Goal: Book appointment/travel/reservation

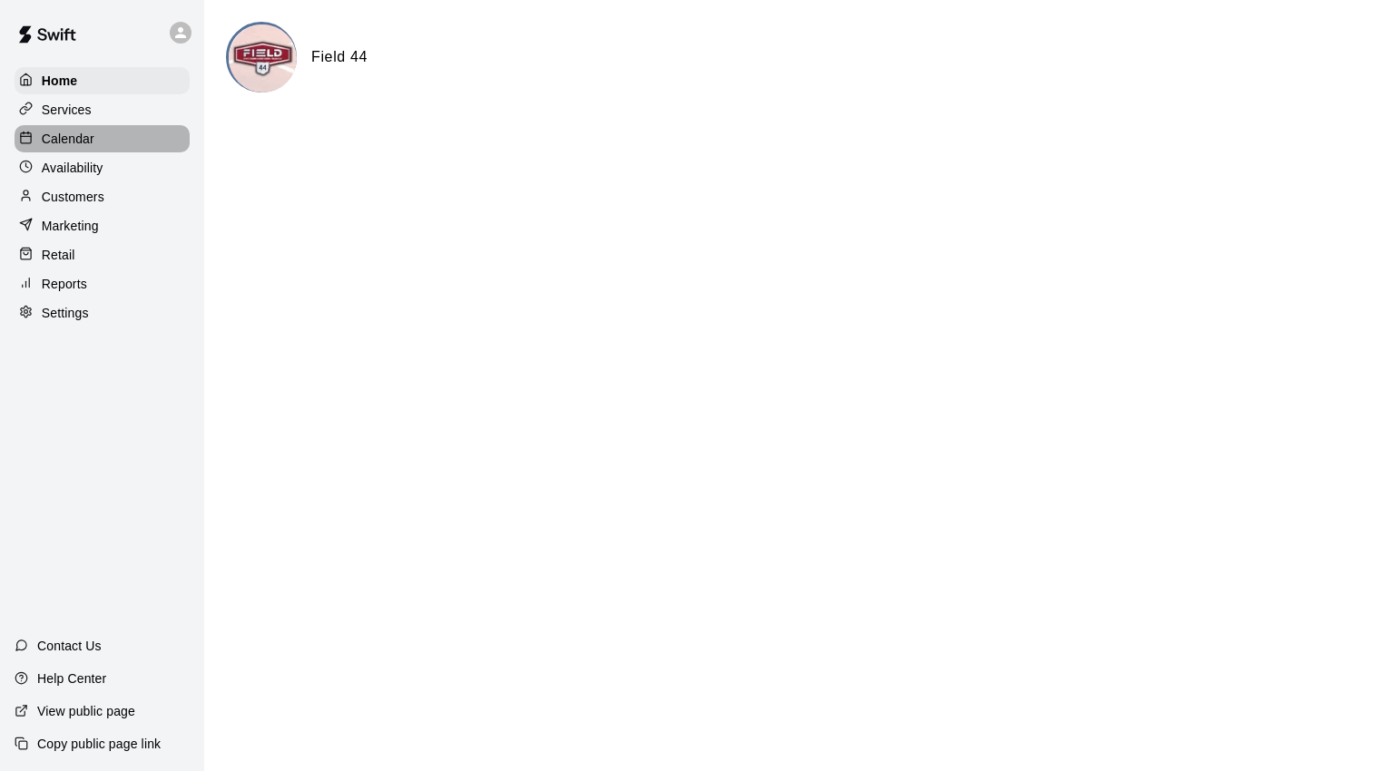
click at [80, 140] on p "Calendar" at bounding box center [68, 139] width 53 height 18
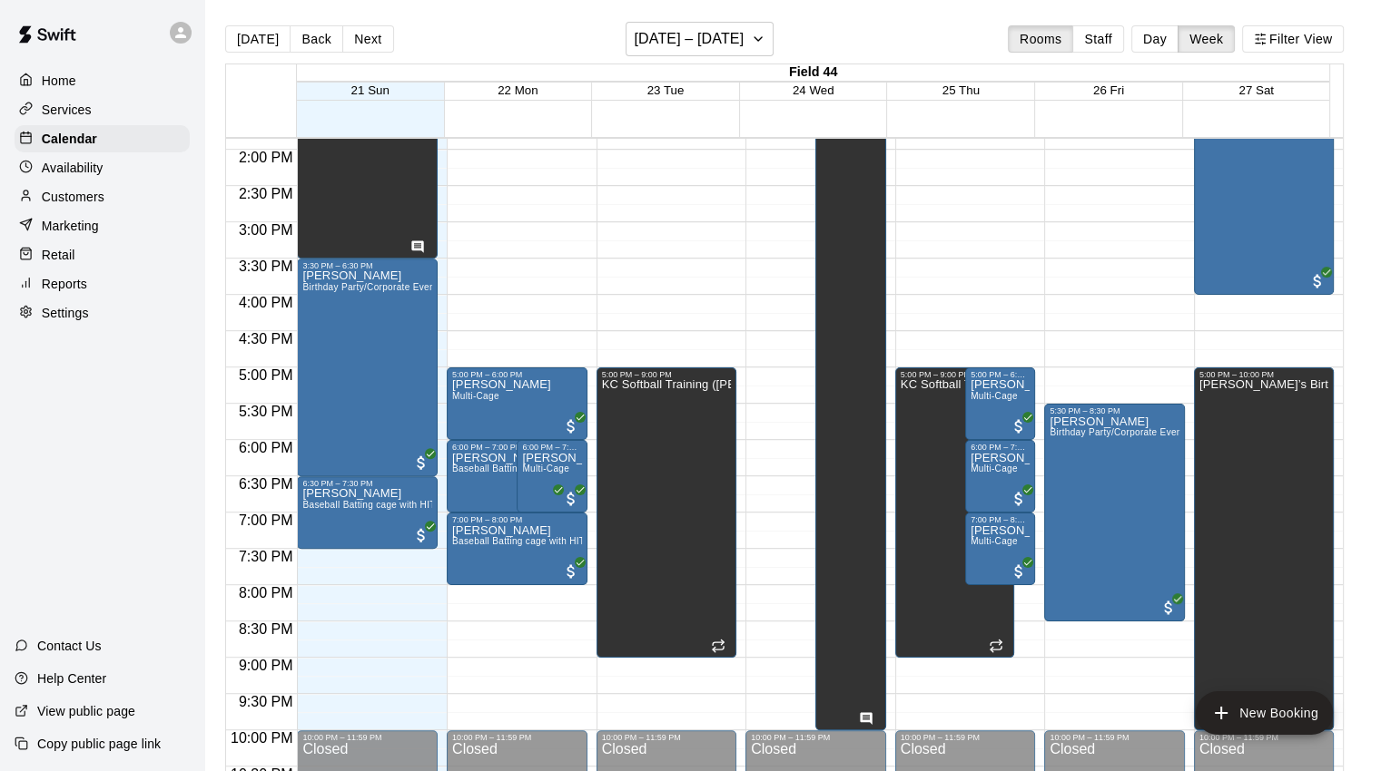
scroll to position [816, 0]
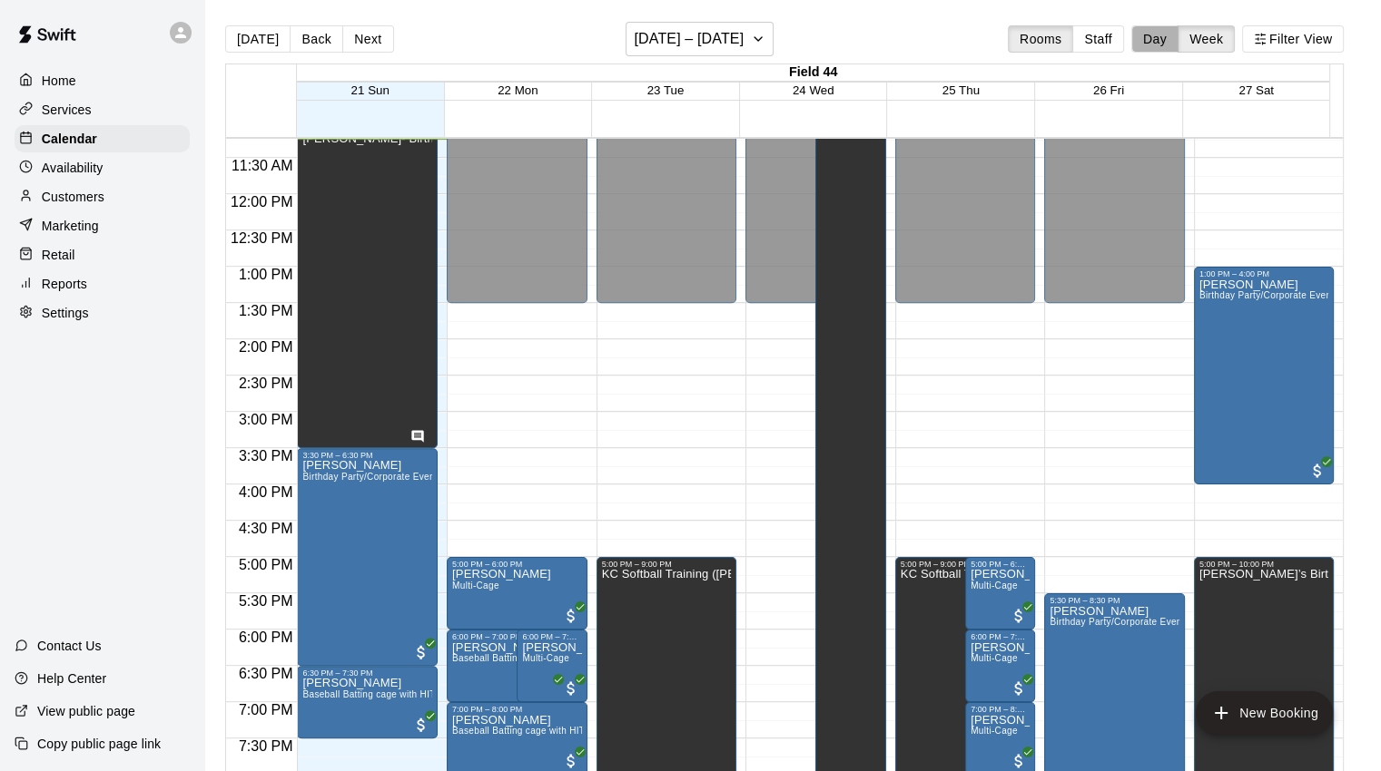
click at [1164, 32] on button "Day" at bounding box center [1154, 38] width 47 height 27
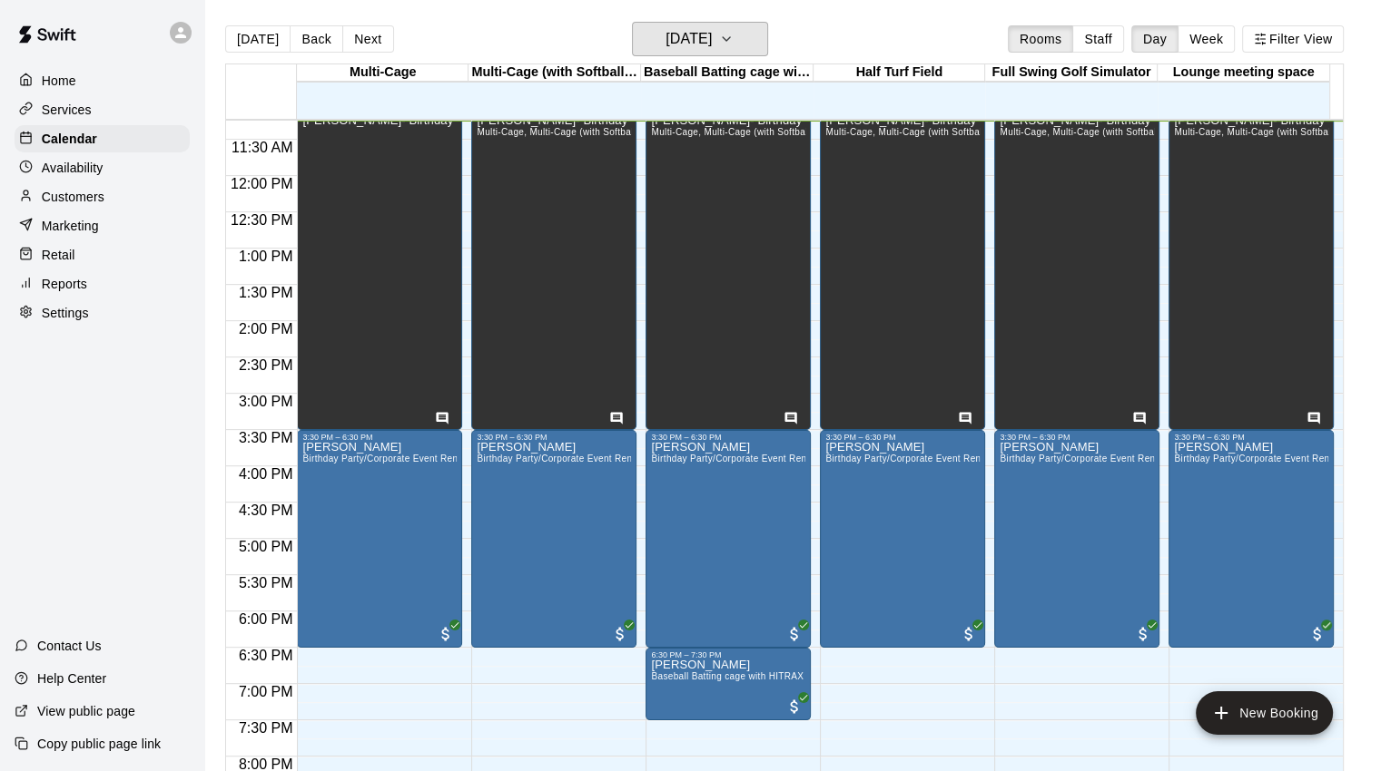
click at [712, 45] on h6 "Sunday Sep 21" at bounding box center [688, 38] width 46 height 25
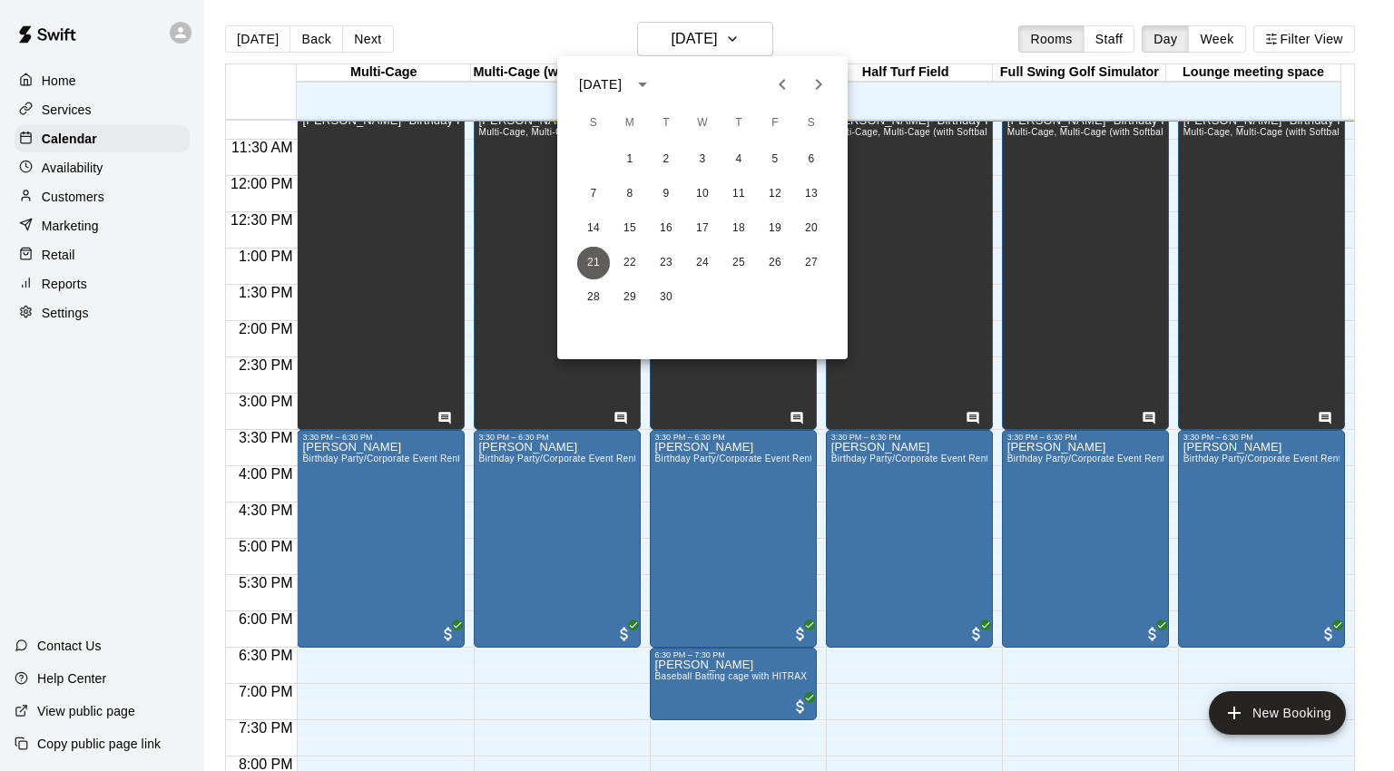
click at [581, 256] on button "21" at bounding box center [593, 263] width 33 height 33
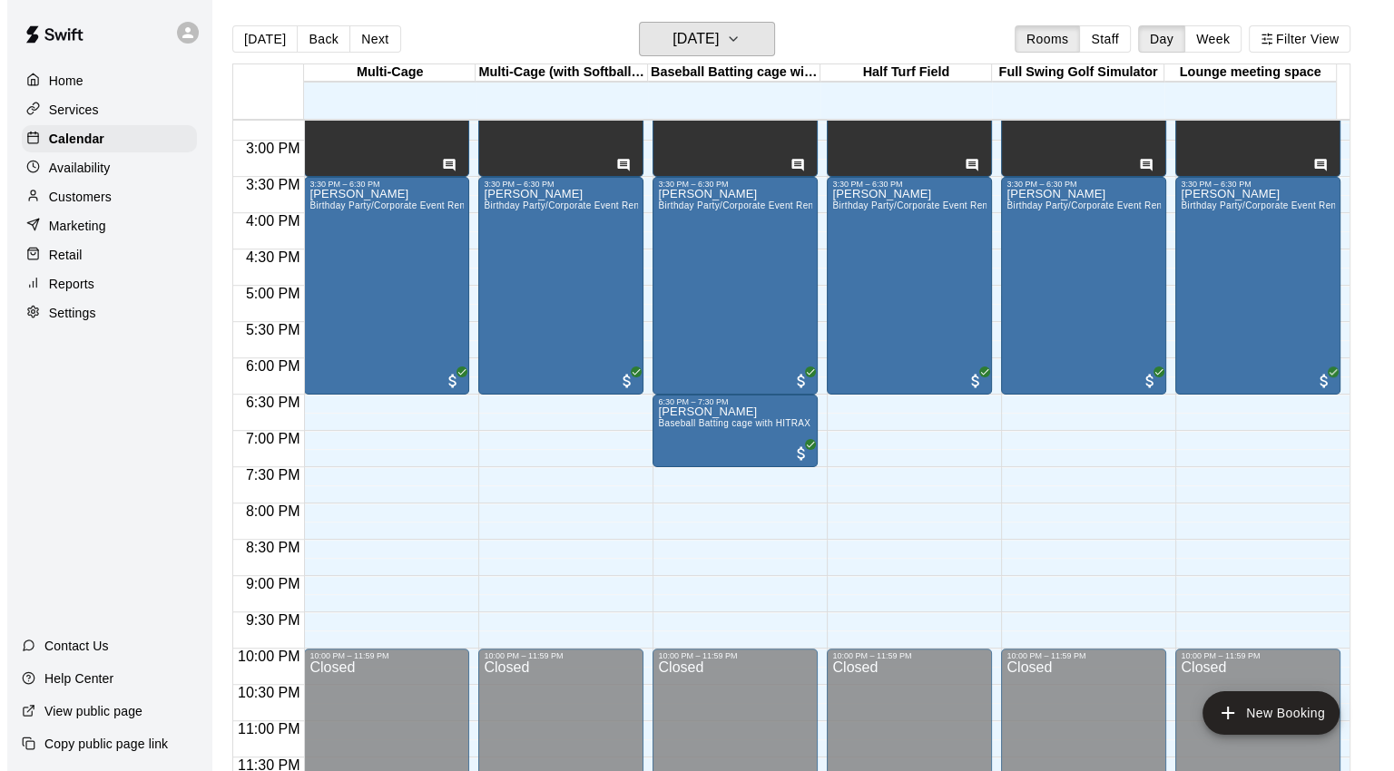
scroll to position [1071, 0]
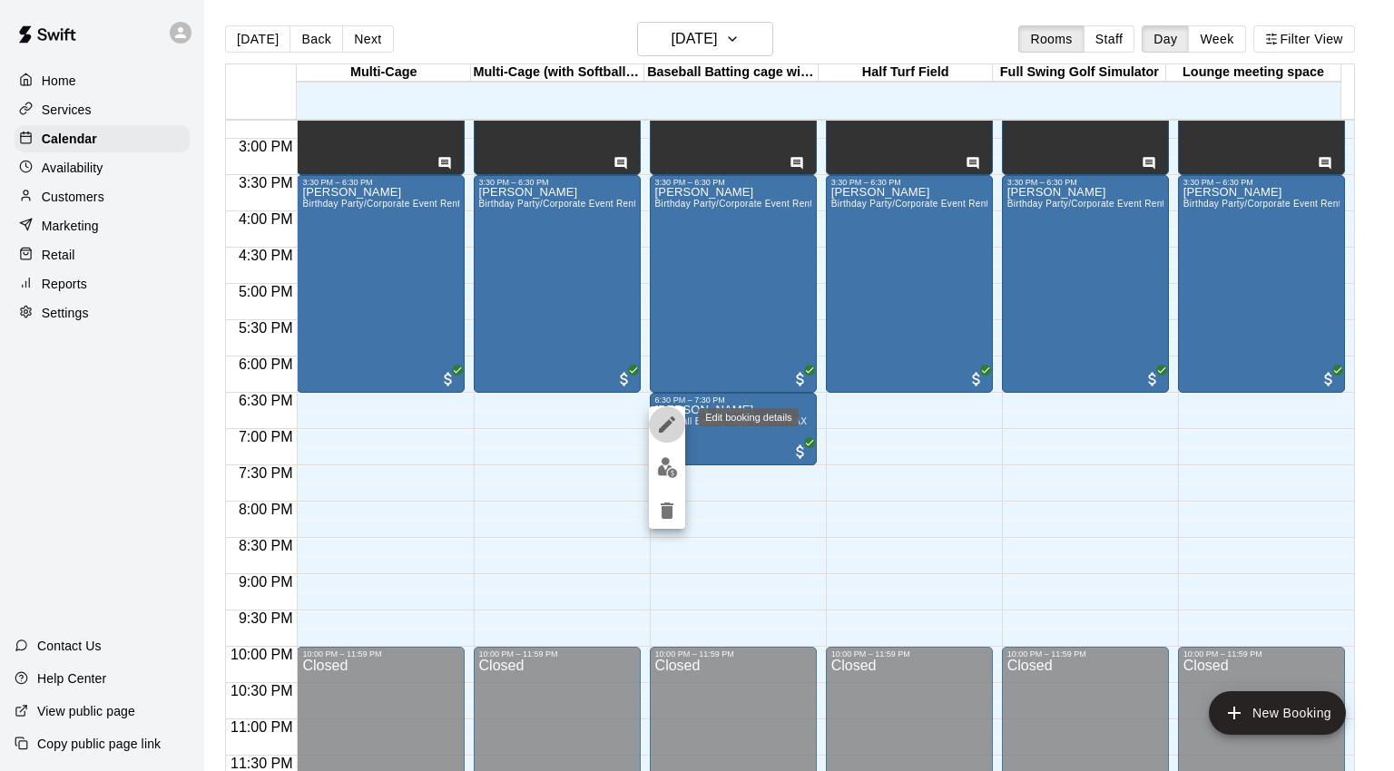
click at [672, 427] on icon "edit" at bounding box center [667, 425] width 22 height 22
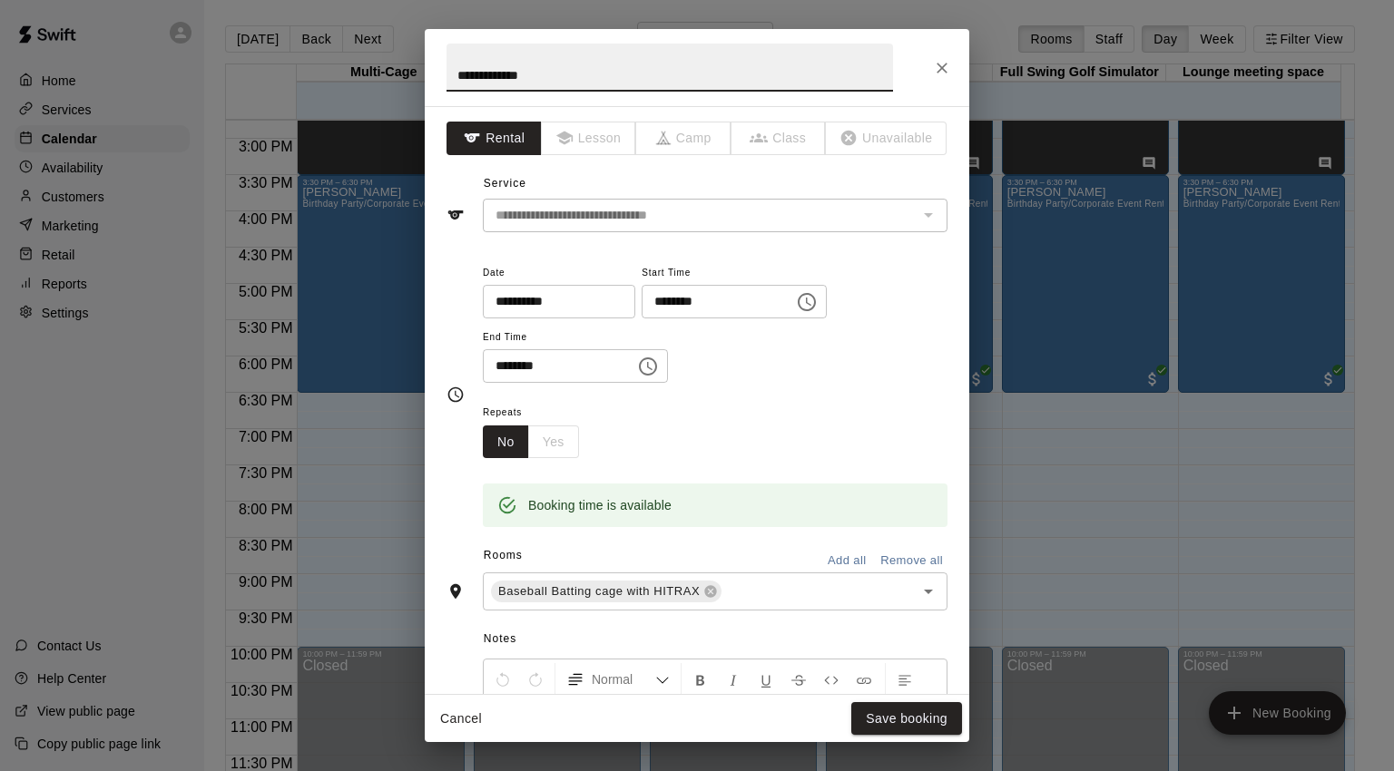
click at [818, 302] on icon "Choose time, selected time is 6:30 PM" at bounding box center [807, 302] width 22 height 22
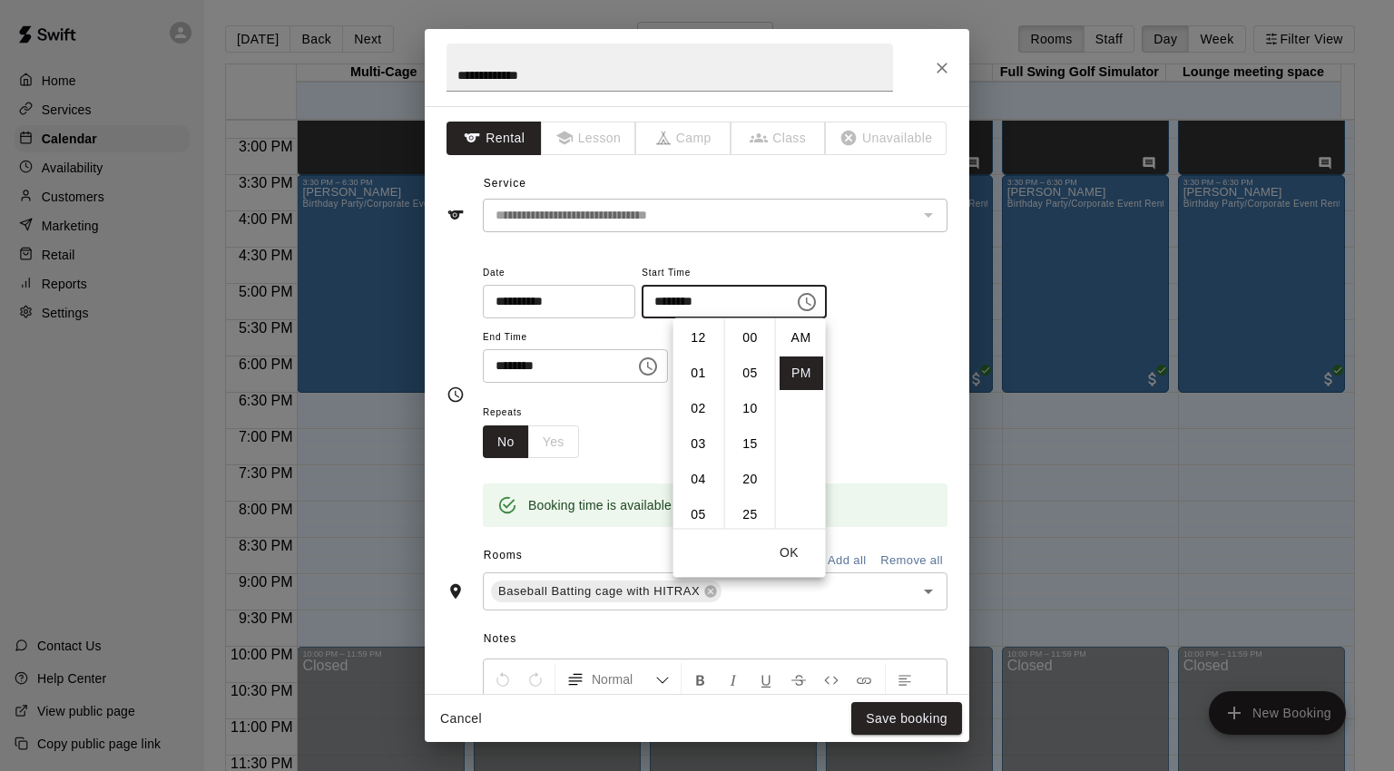
scroll to position [33, 0]
click at [699, 379] on li "07" at bounding box center [699, 374] width 44 height 34
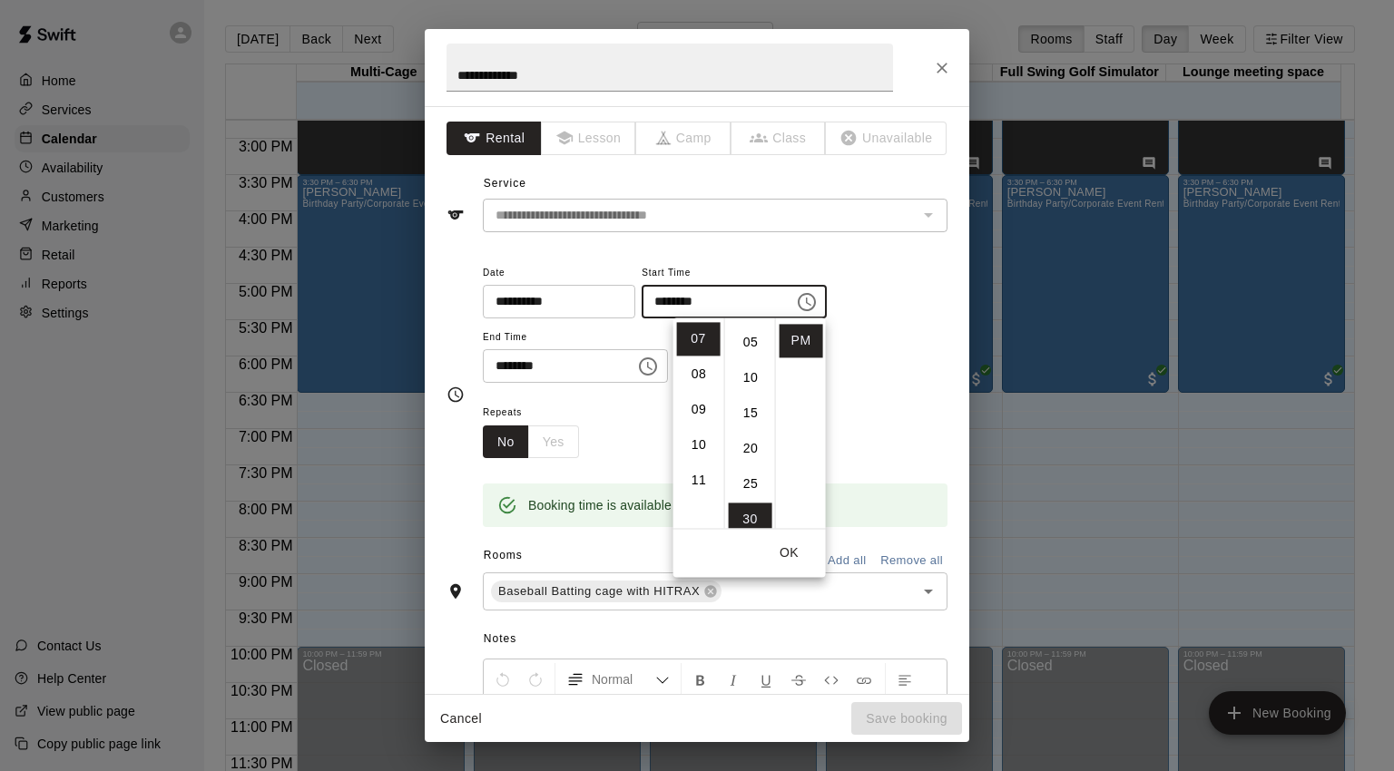
scroll to position [0, 0]
click at [745, 335] on li "00" at bounding box center [751, 338] width 44 height 34
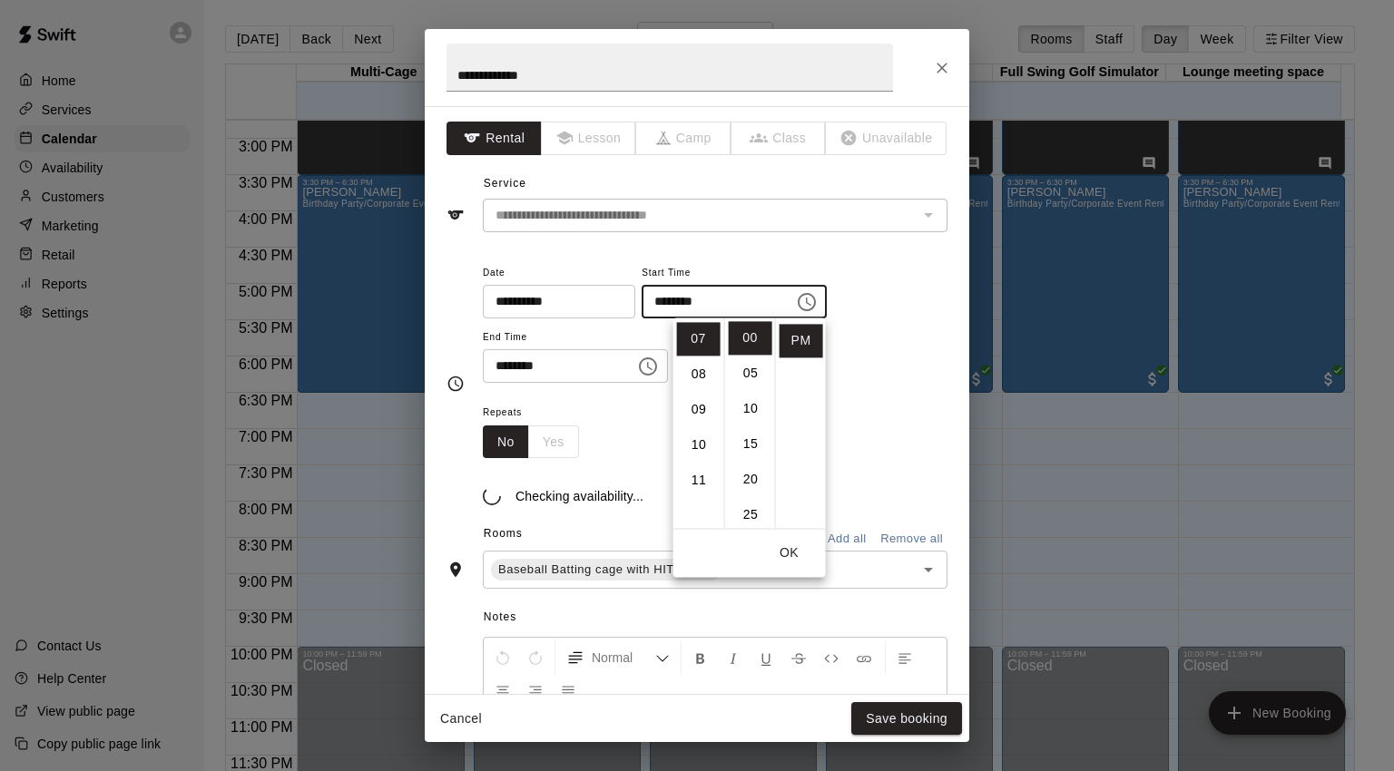
type input "********"
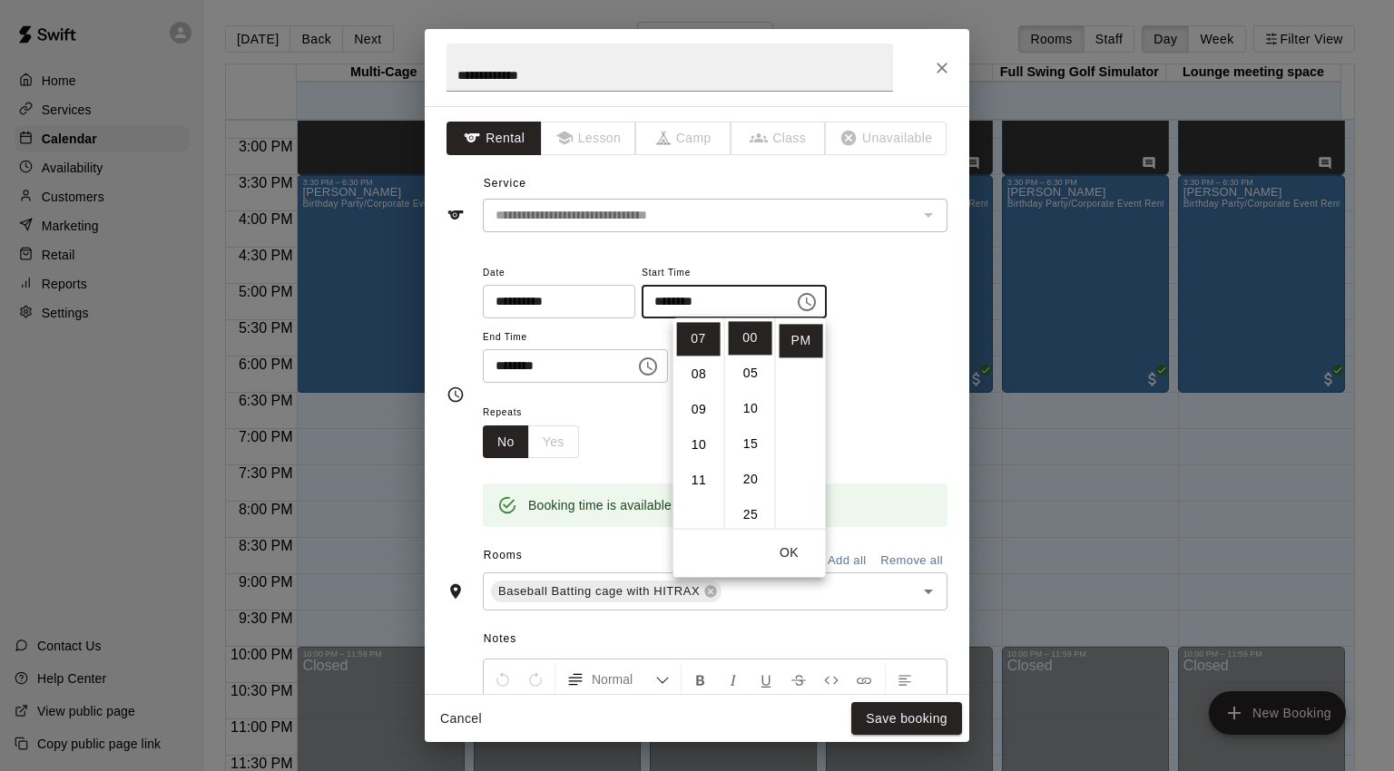
click at [894, 373] on div "**********" at bounding box center [715, 322] width 465 height 123
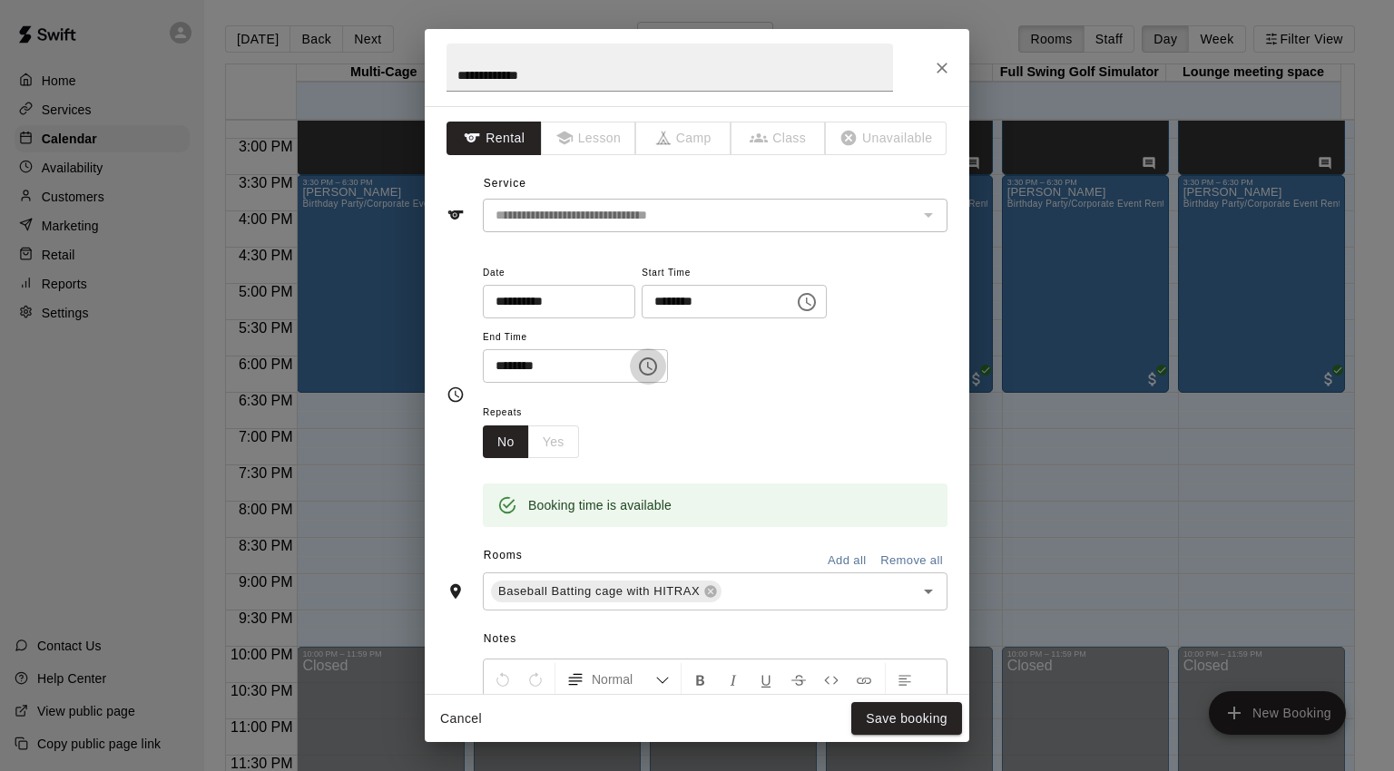
click at [659, 365] on icon "Choose time, selected time is 7:30 PM" at bounding box center [648, 367] width 22 height 22
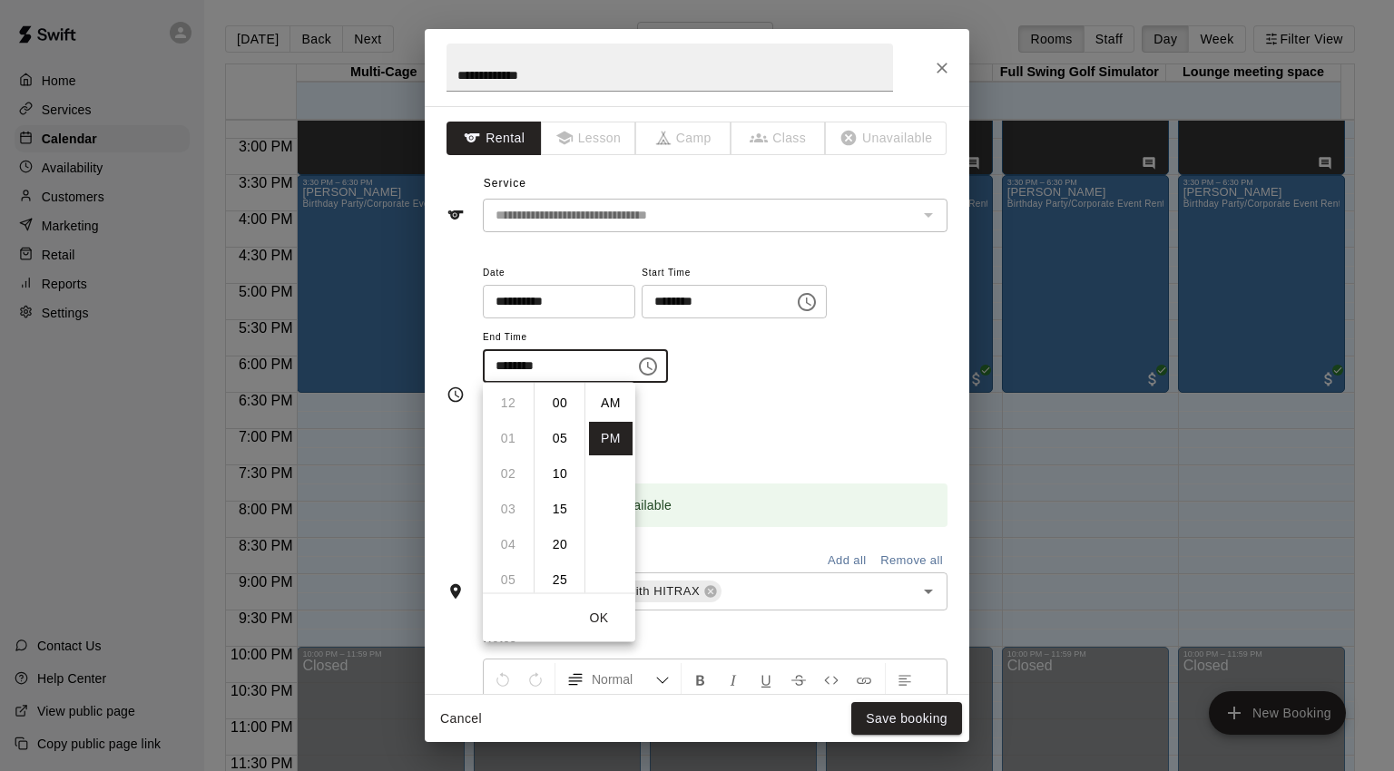
scroll to position [33, 0]
click at [515, 440] on li "08" at bounding box center [508, 440] width 44 height 34
click at [562, 396] on li "00" at bounding box center [560, 404] width 44 height 34
type input "********"
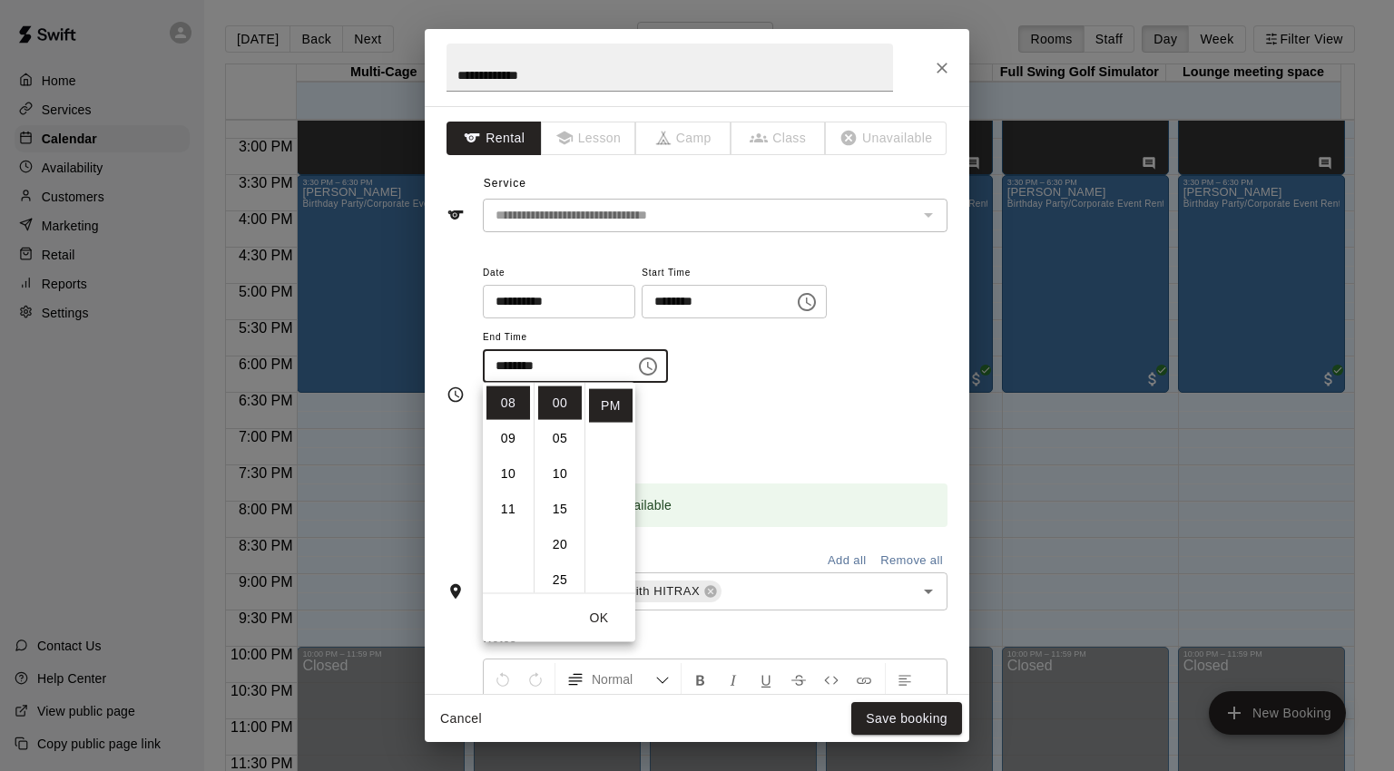
click at [821, 418] on div "Repeats No Yes" at bounding box center [715, 429] width 465 height 57
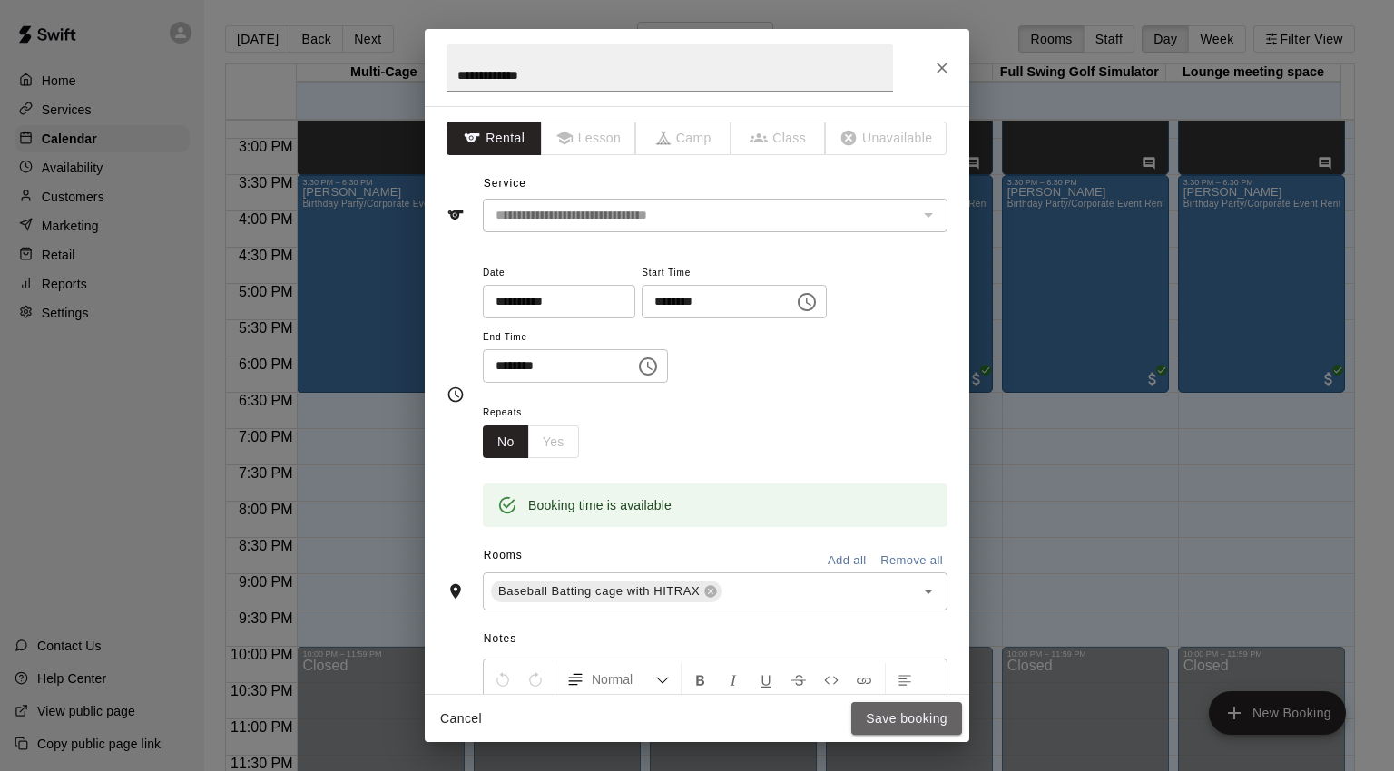
click at [896, 723] on button "Save booking" at bounding box center [906, 720] width 111 height 34
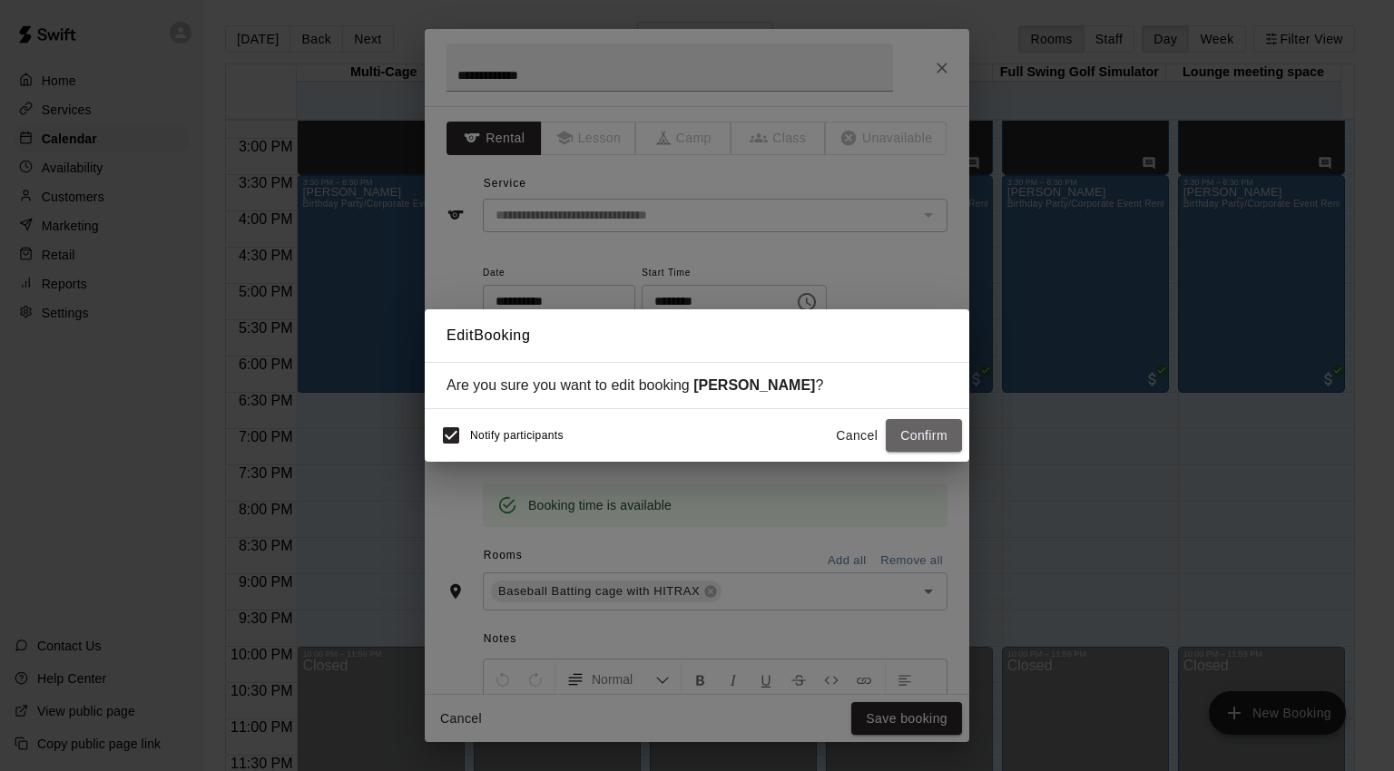
click at [933, 447] on button "Confirm" at bounding box center [924, 436] width 76 height 34
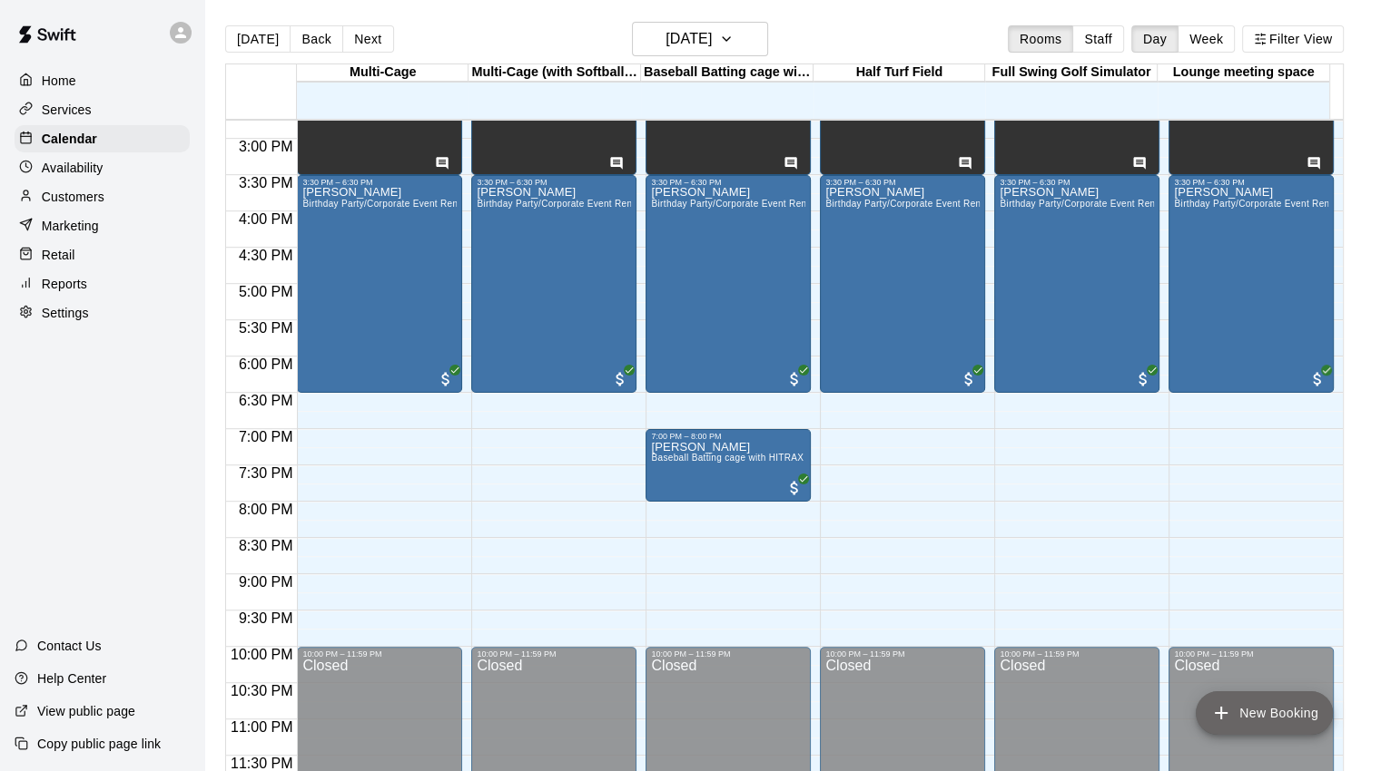
click at [1278, 707] on button "New Booking" at bounding box center [1263, 714] width 137 height 44
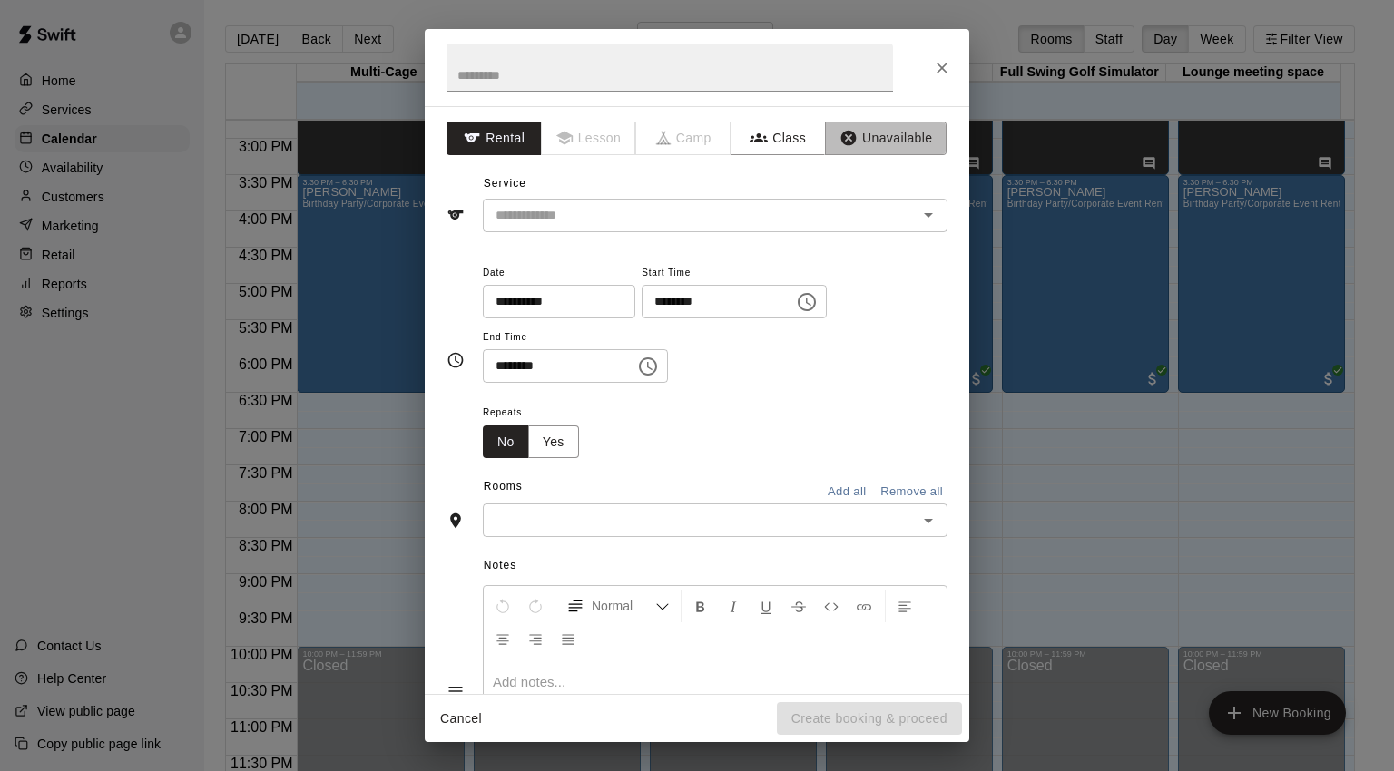
click at [887, 142] on button "Unavailable" at bounding box center [886, 139] width 122 height 34
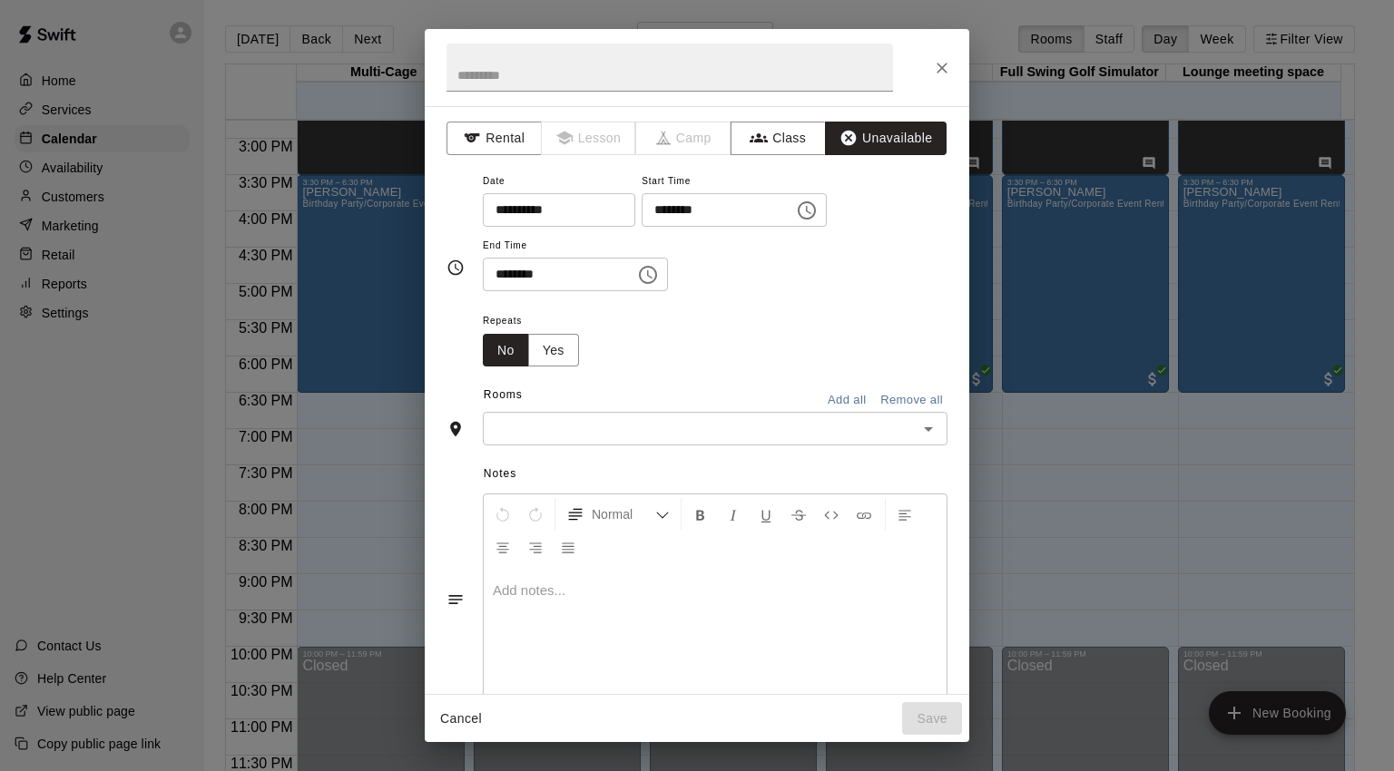
click at [677, 65] on input "text" at bounding box center [670, 68] width 447 height 48
type input "**********"
click at [843, 399] on button "Add all" at bounding box center [847, 401] width 58 height 28
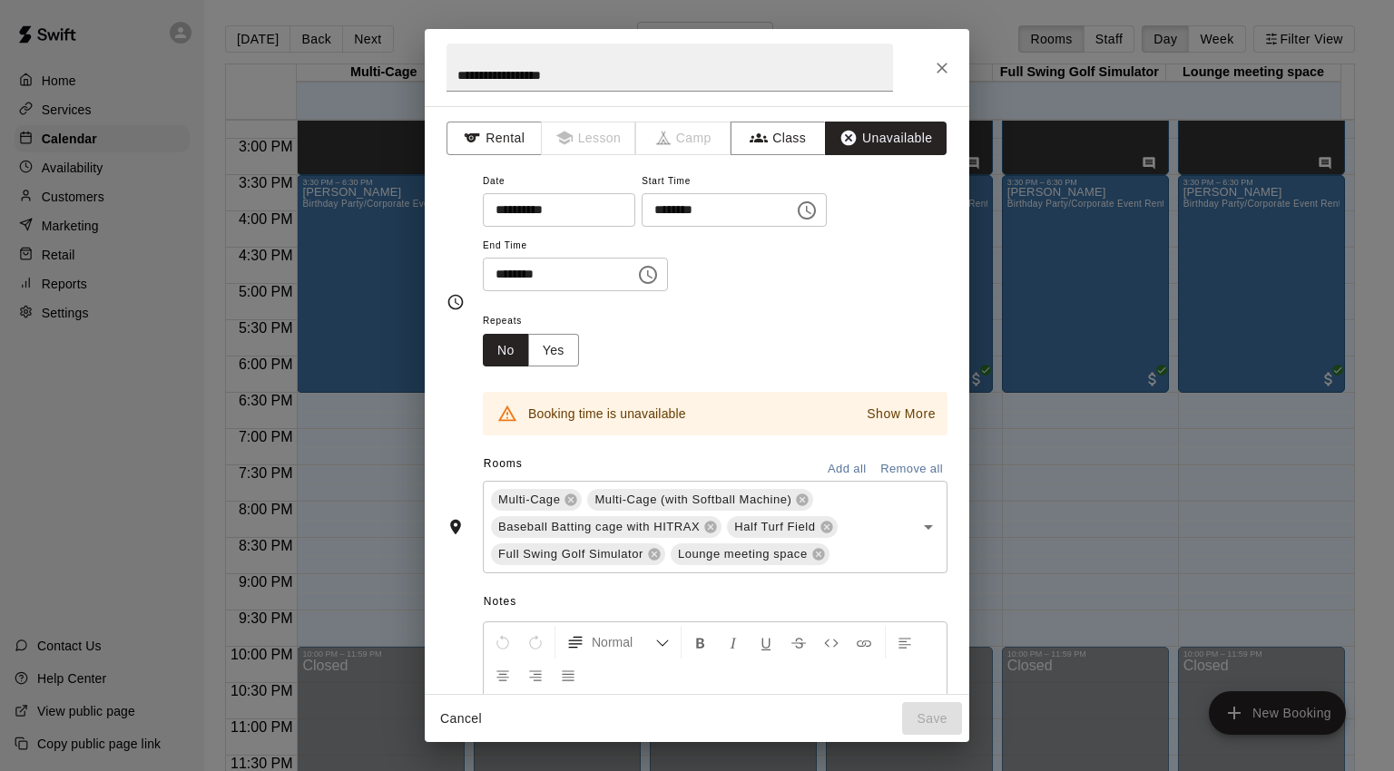
click at [818, 210] on icon "Choose time, selected time is 11:00 AM" at bounding box center [807, 211] width 22 height 22
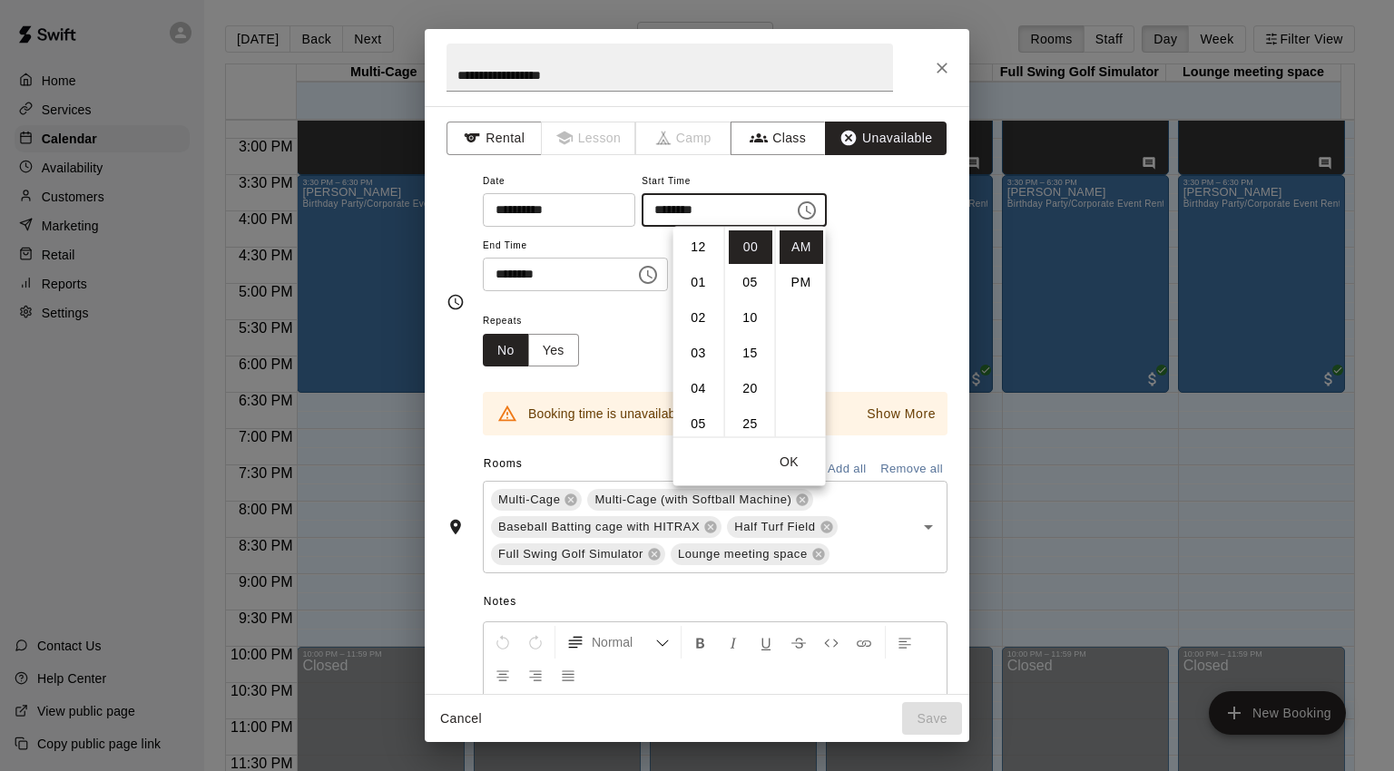
scroll to position [387, 0]
click at [798, 290] on li "PM" at bounding box center [802, 283] width 44 height 34
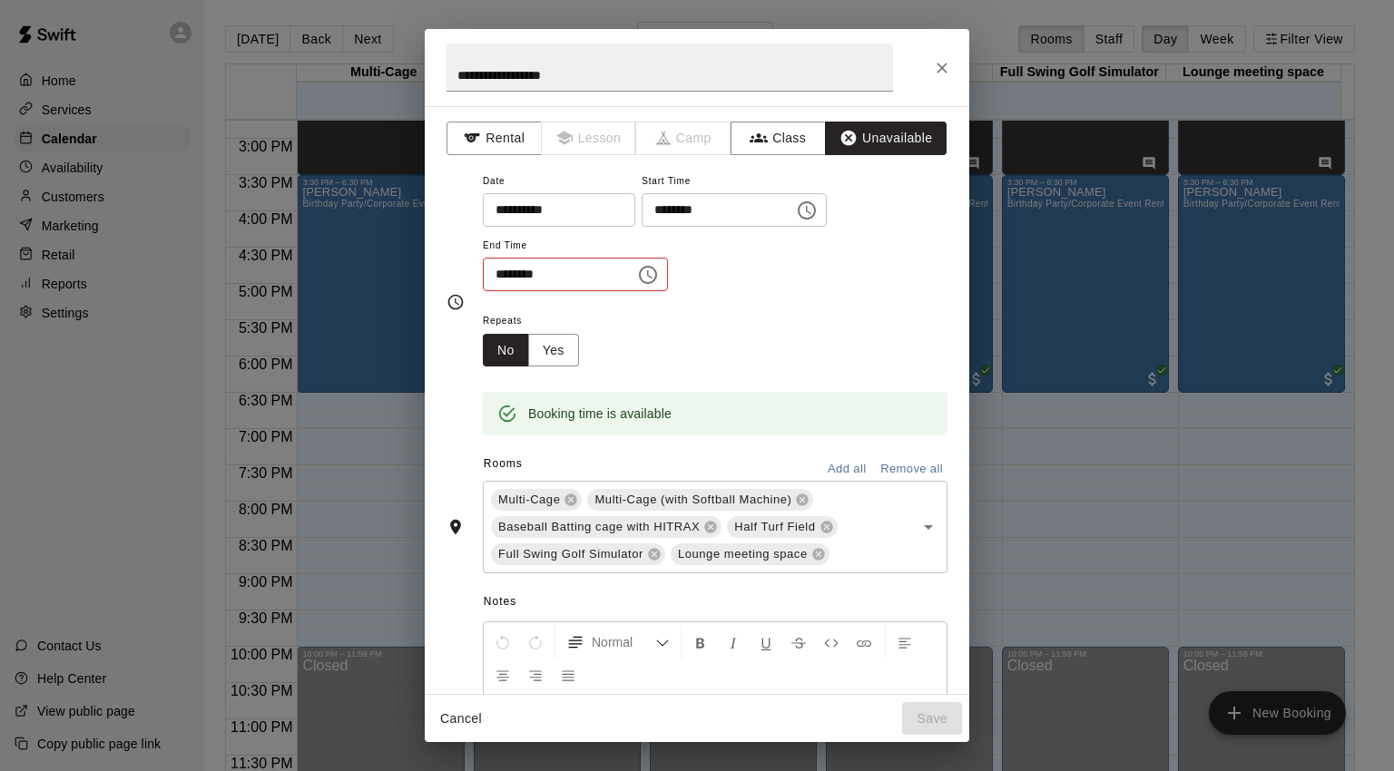
click at [738, 211] on input "********" at bounding box center [712, 210] width 140 height 34
drag, startPoint x: 875, startPoint y: 212, endPoint x: 829, endPoint y: 237, distance: 52.4
click at [818, 212] on icon "Choose time, selected time is 11:00 PM" at bounding box center [807, 211] width 22 height 22
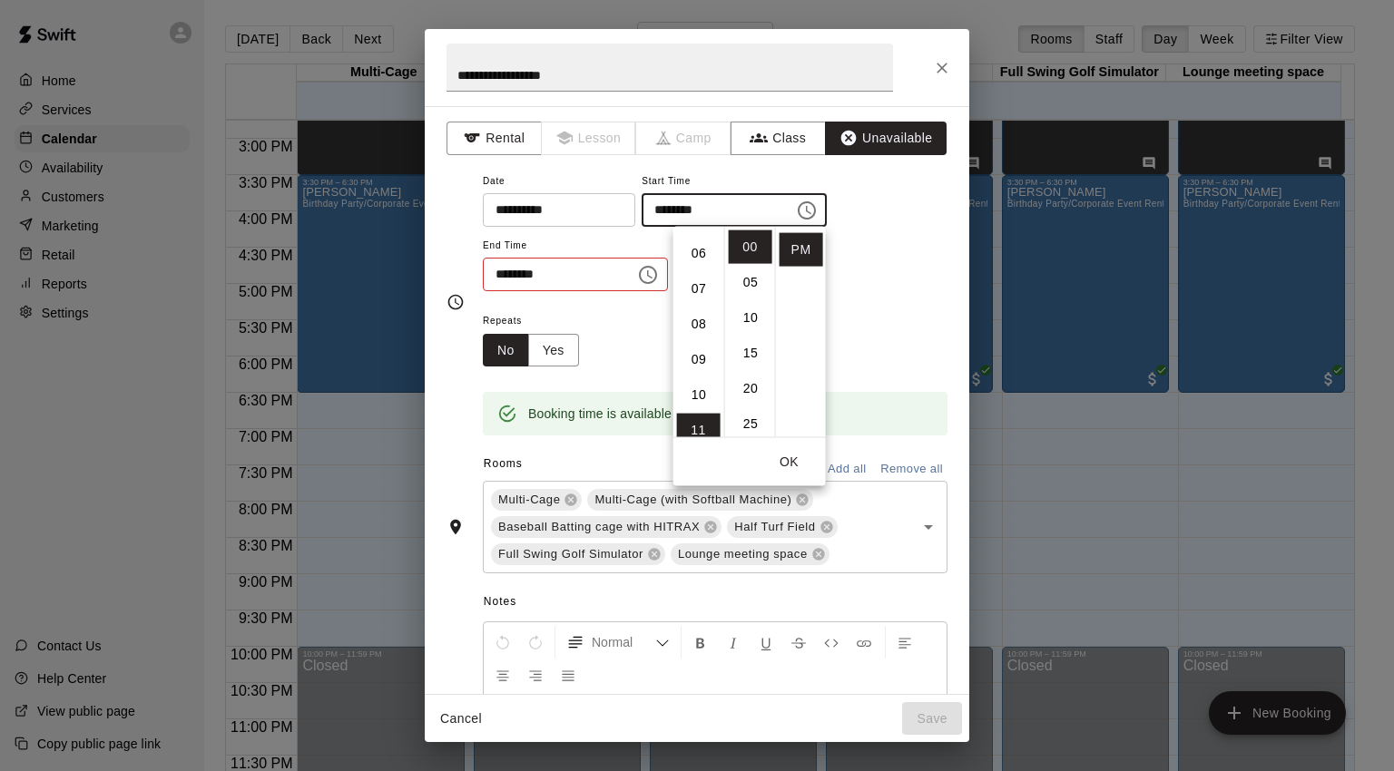
scroll to position [205, 0]
click at [696, 257] on li "06" at bounding box center [699, 255] width 44 height 34
click at [753, 284] on li "30" at bounding box center [751, 278] width 44 height 34
type input "********"
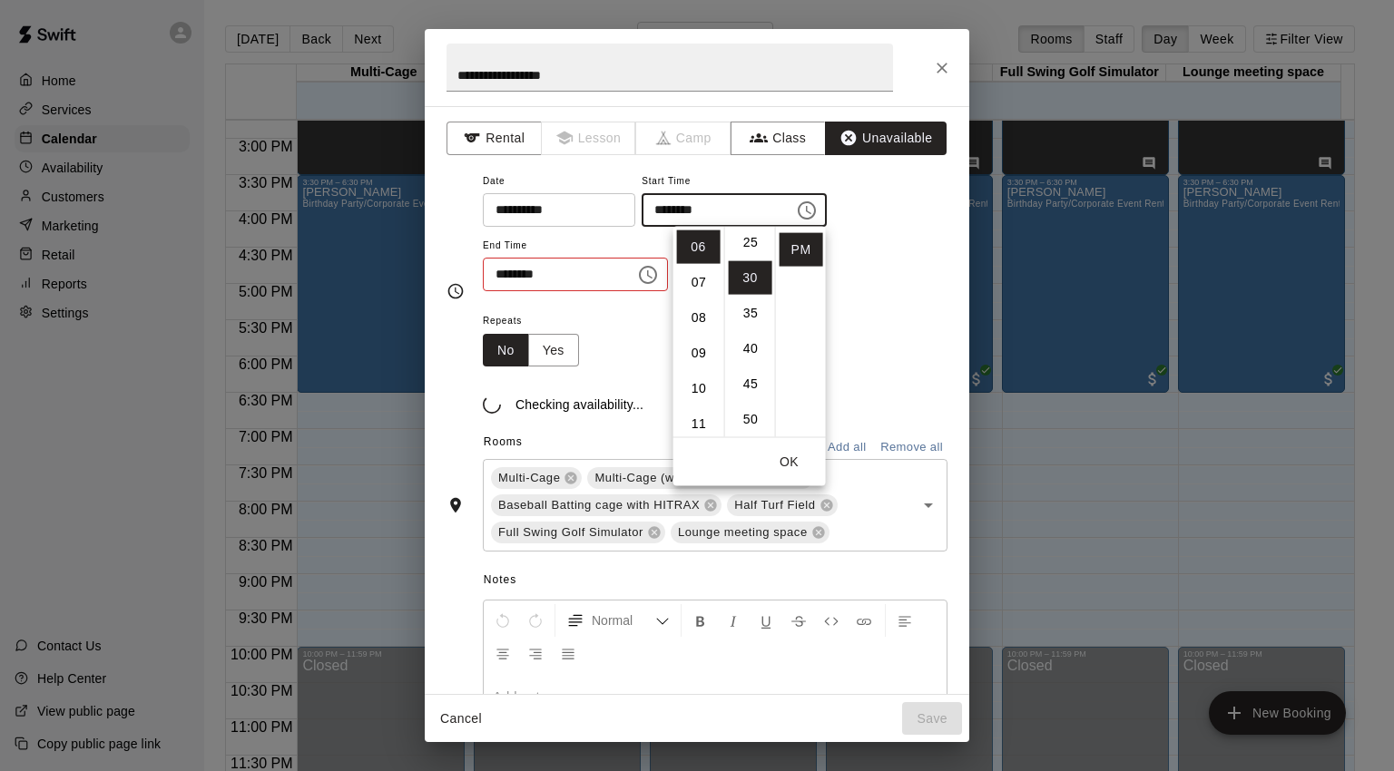
scroll to position [212, 0]
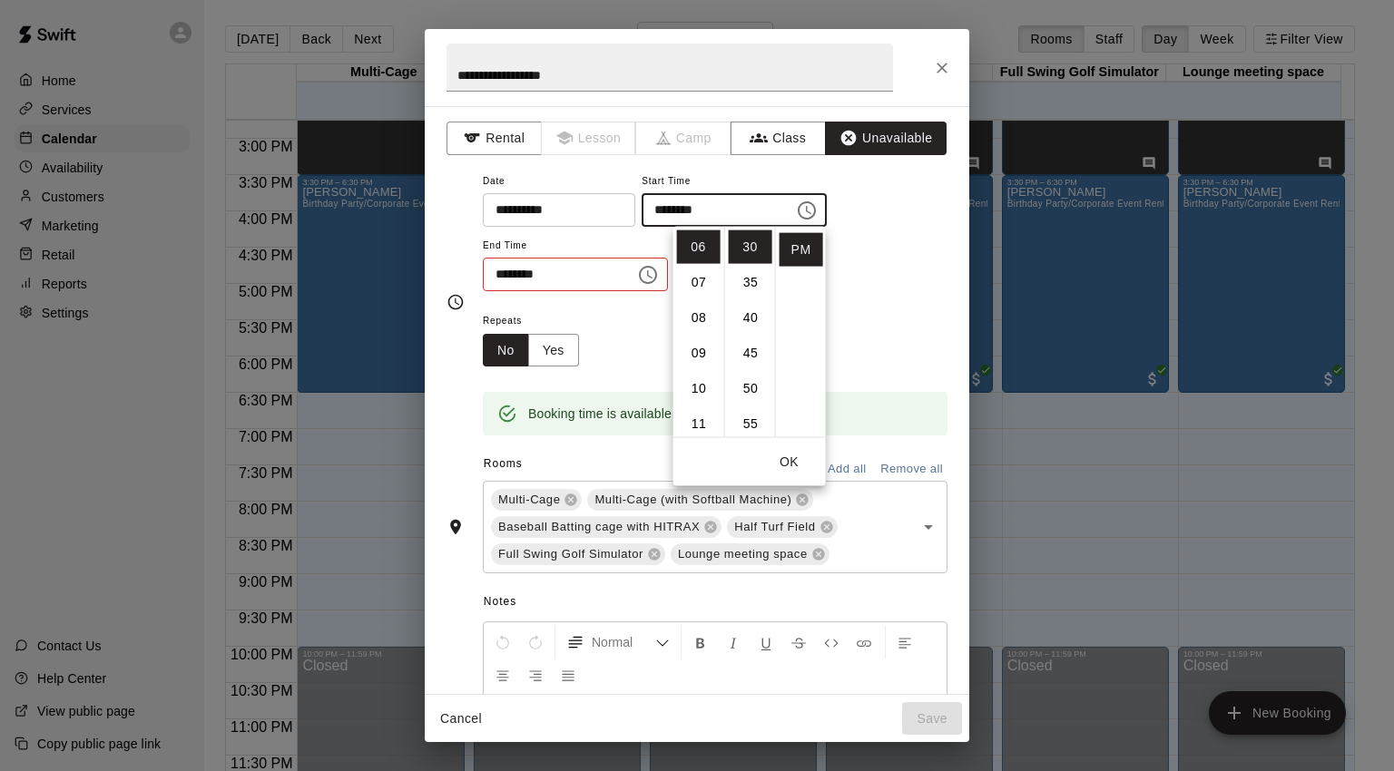
click at [840, 284] on div "**********" at bounding box center [715, 231] width 465 height 123
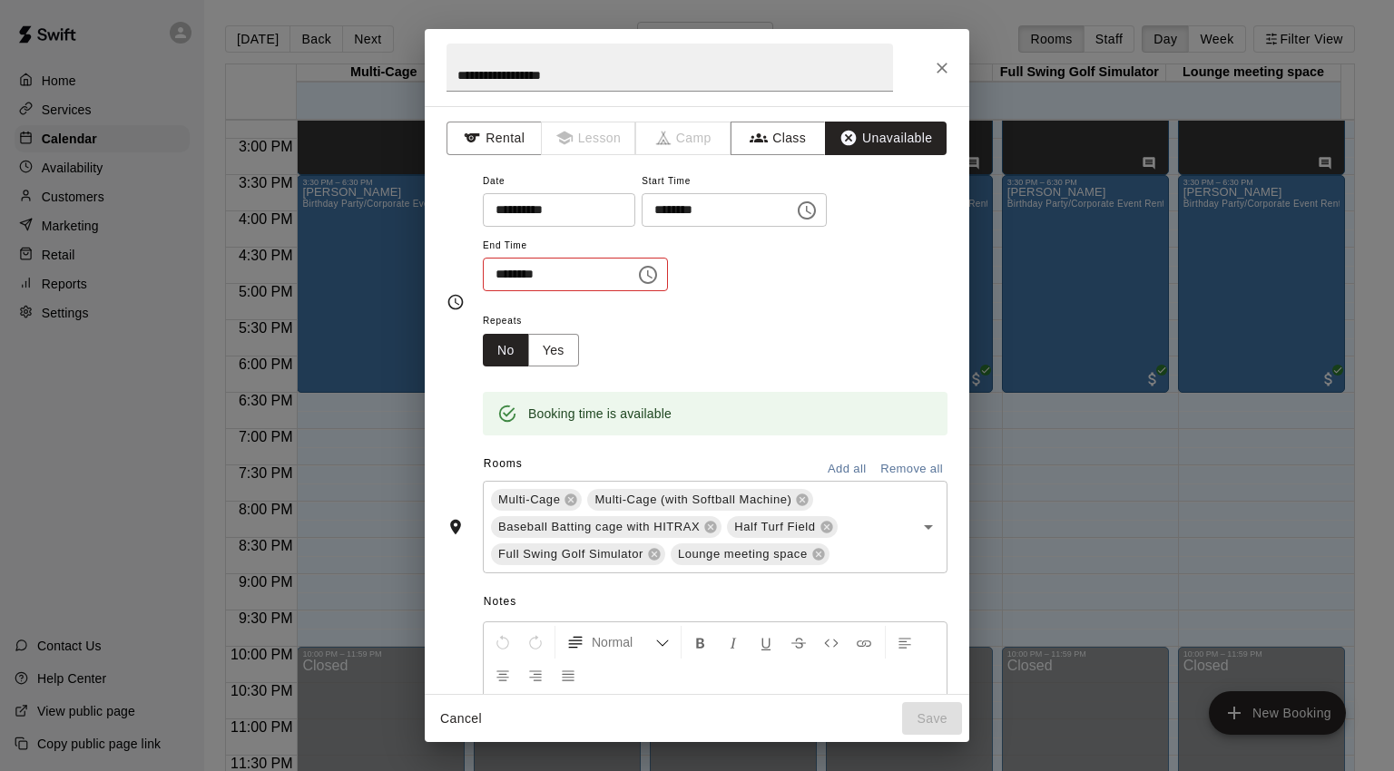
click at [653, 270] on icon "Choose time, selected time is 11:30 AM" at bounding box center [649, 274] width 5 height 8
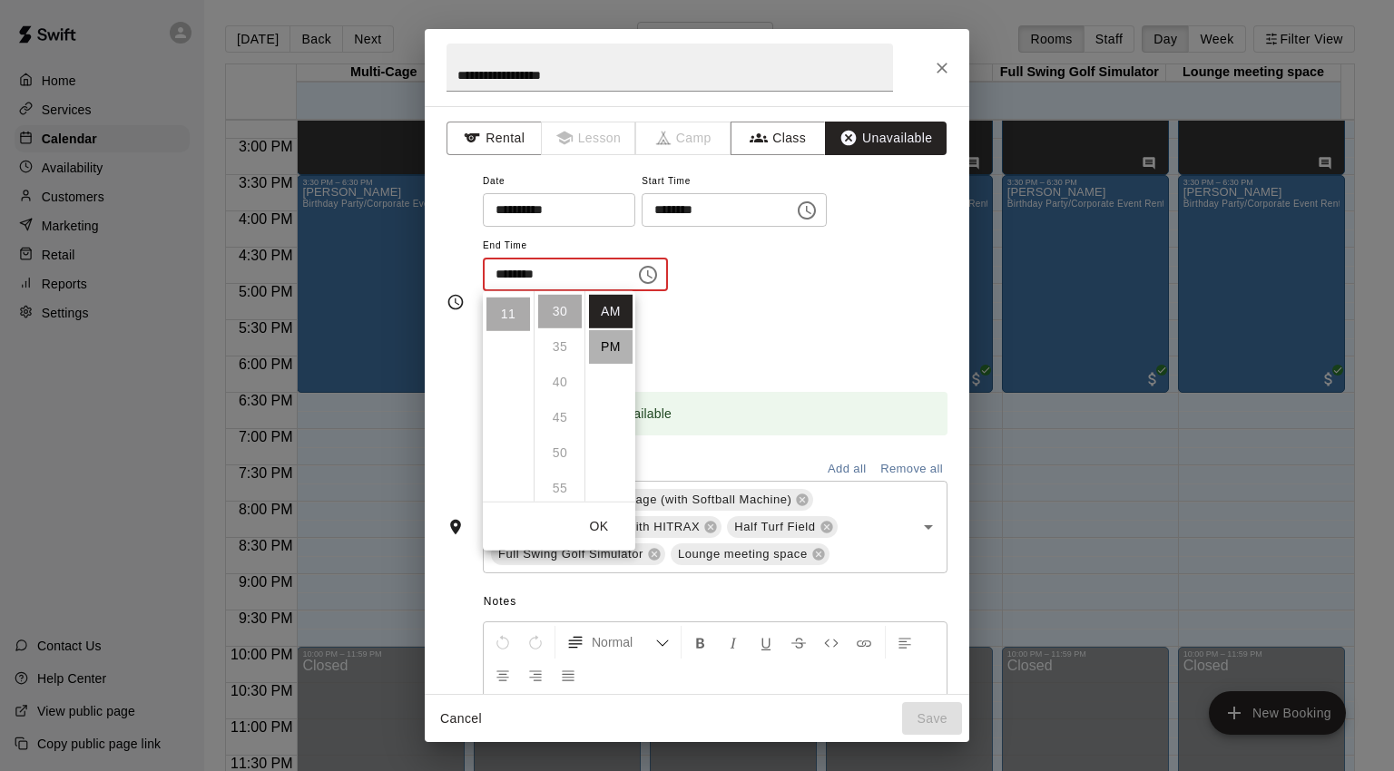
click at [604, 341] on li "PM" at bounding box center [611, 347] width 44 height 34
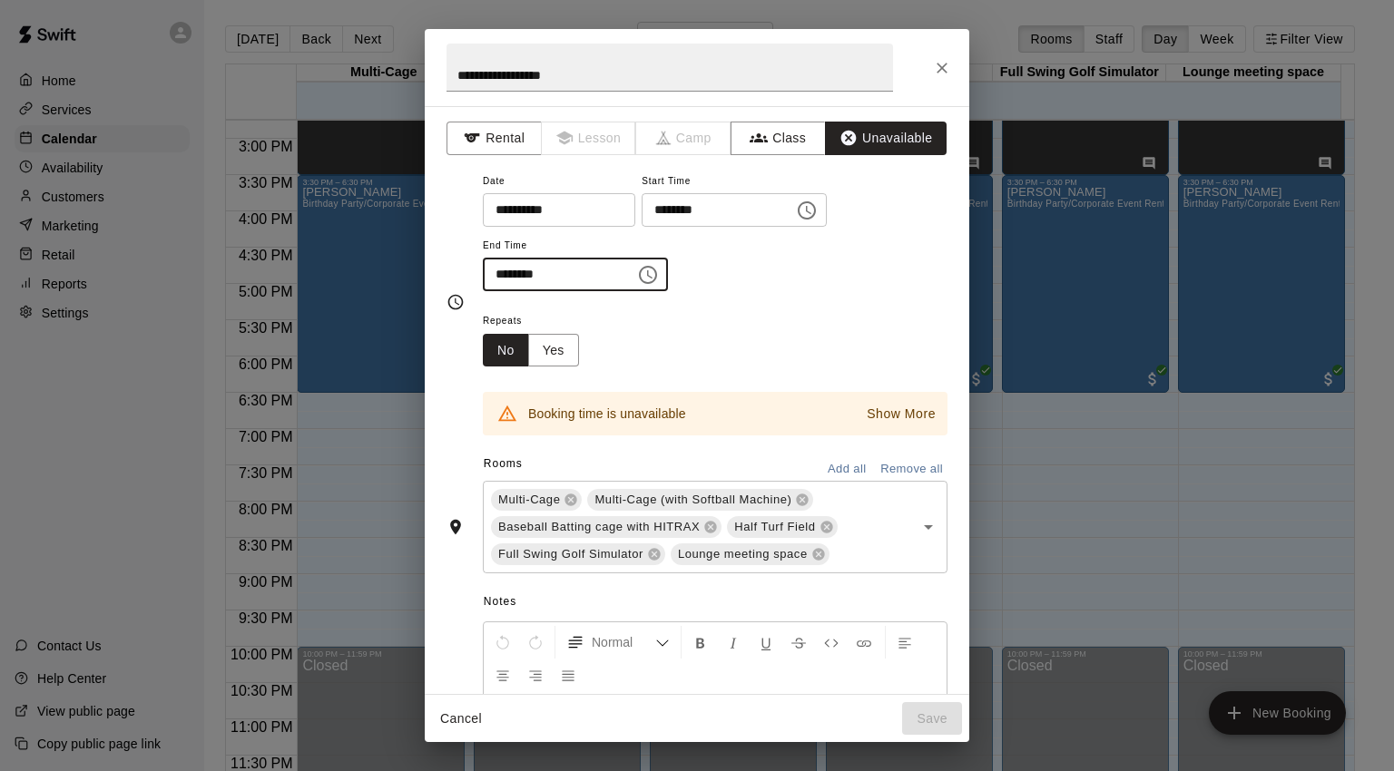
click at [623, 278] on input "********" at bounding box center [553, 275] width 140 height 34
click at [659, 272] on icon "Choose time, selected time is 11:30 PM" at bounding box center [648, 275] width 22 height 22
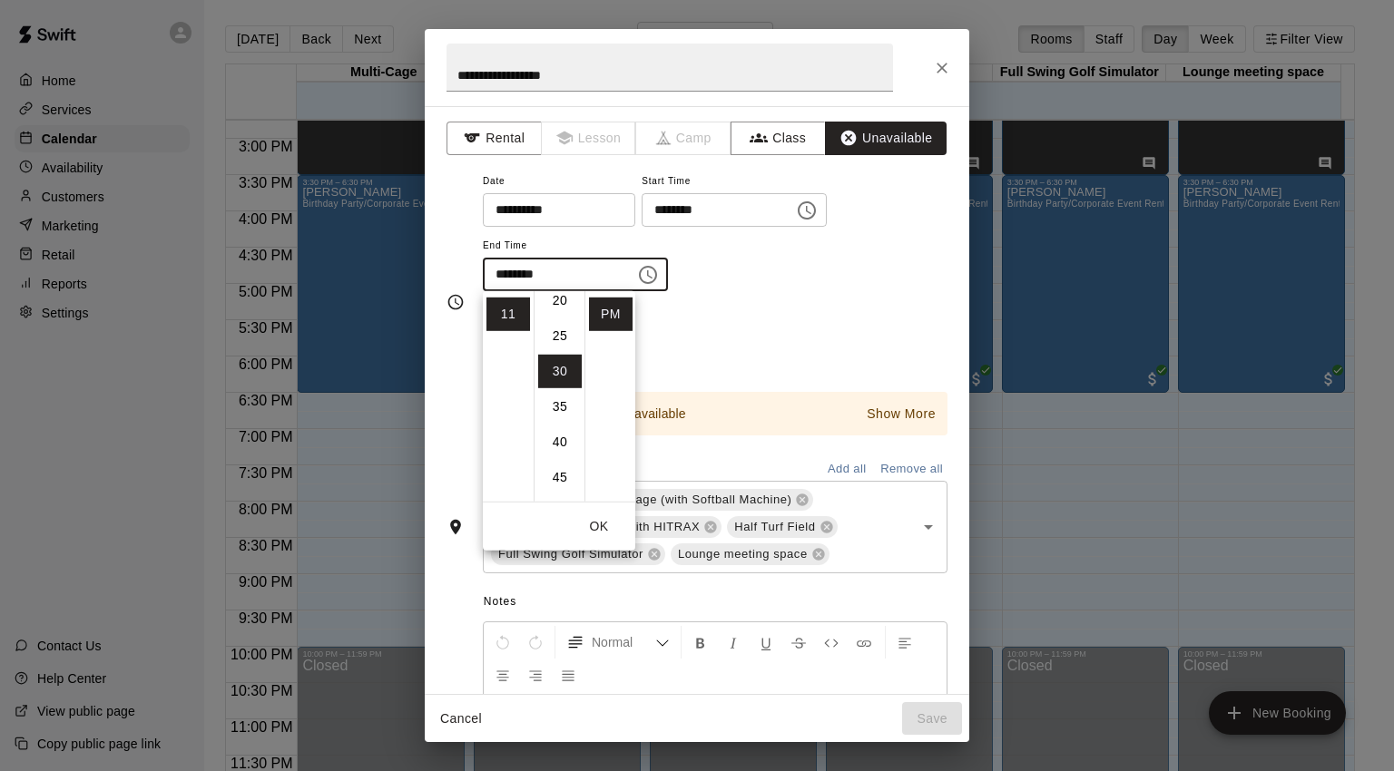
scroll to position [122, 0]
click at [503, 317] on li "06" at bounding box center [508, 319] width 44 height 34
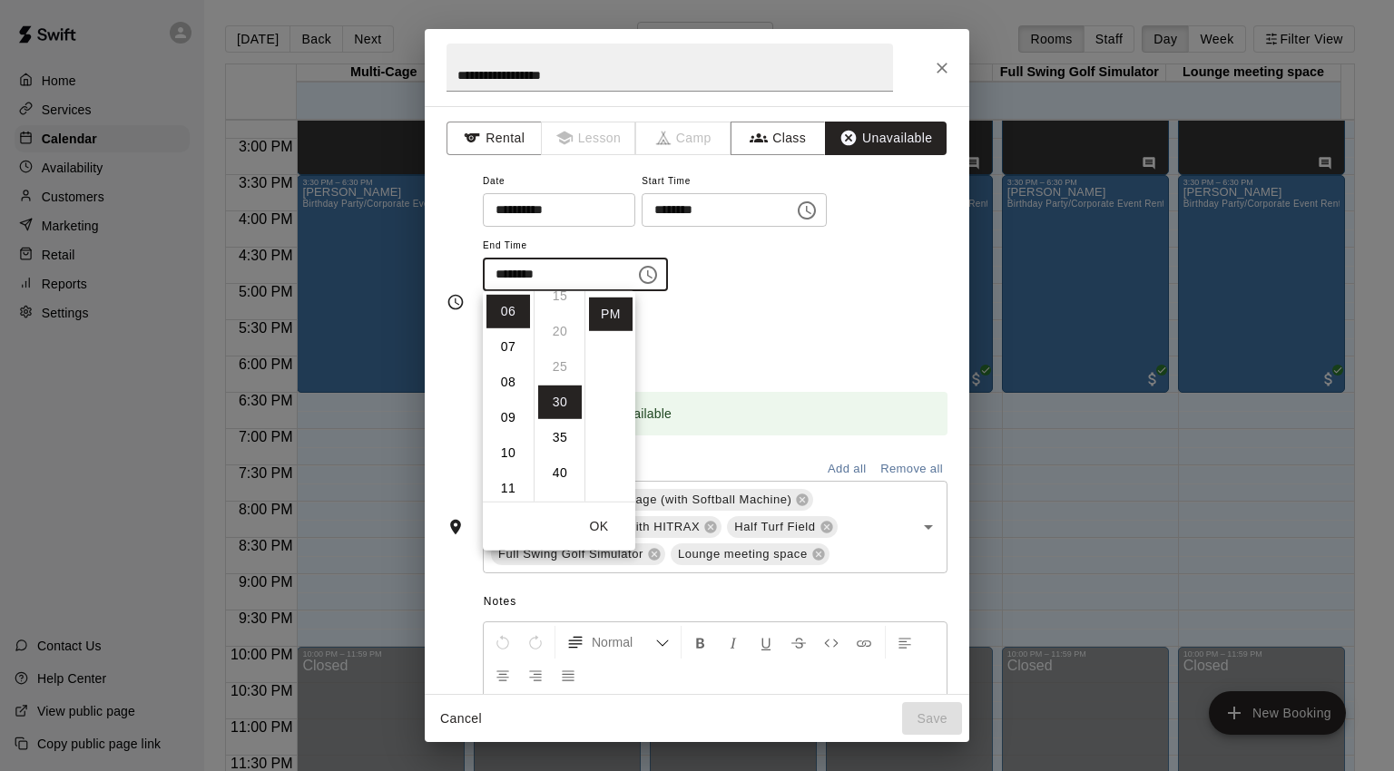
click at [510, 339] on li "07" at bounding box center [508, 347] width 44 height 34
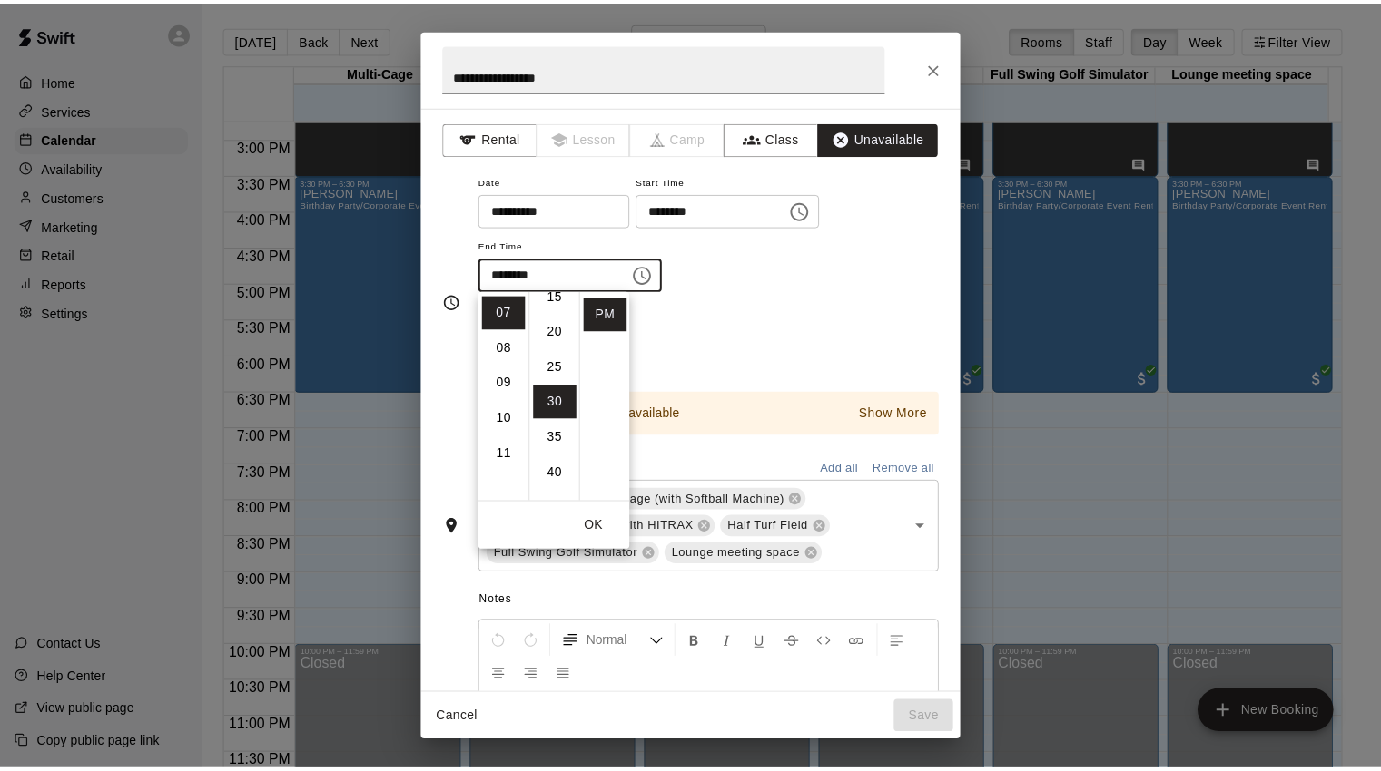
scroll to position [0, 0]
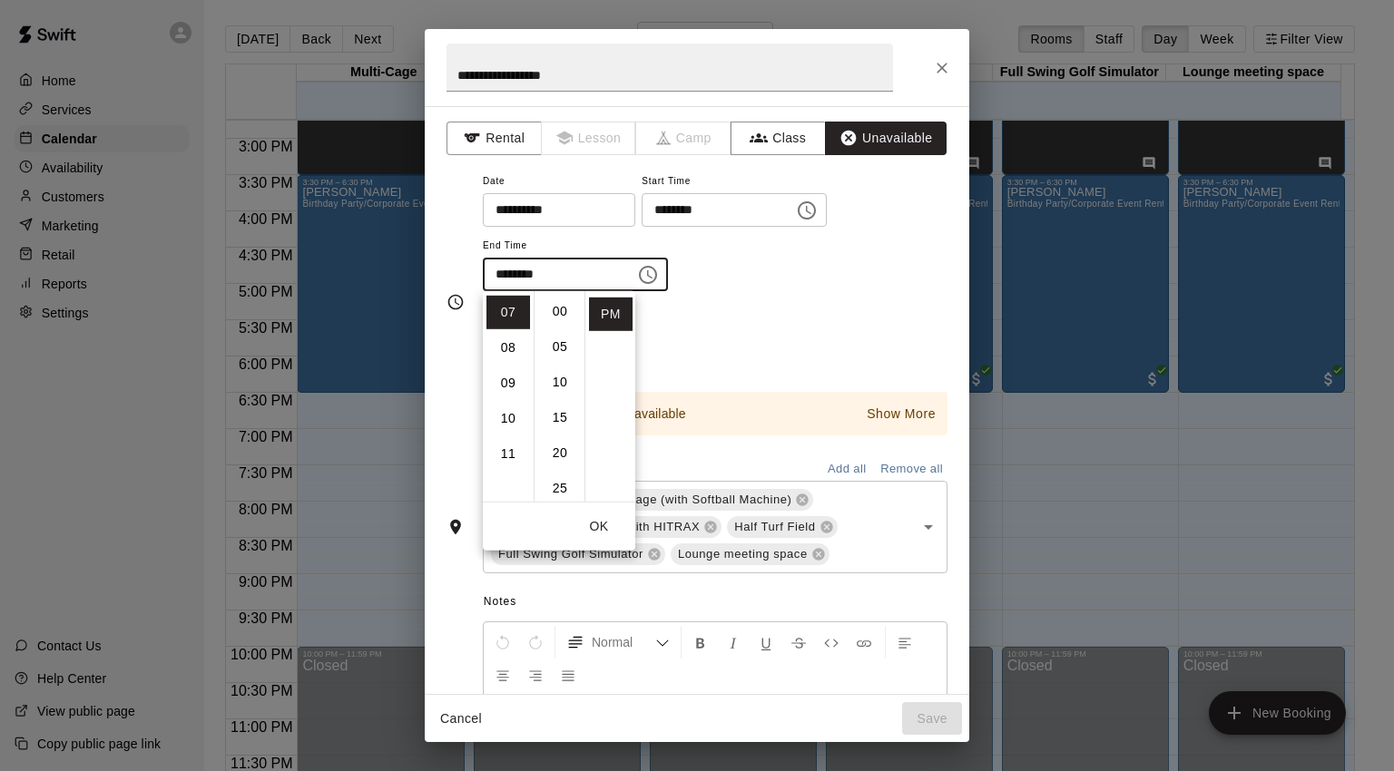
click at [555, 314] on li "00" at bounding box center [560, 312] width 44 height 34
type input "********"
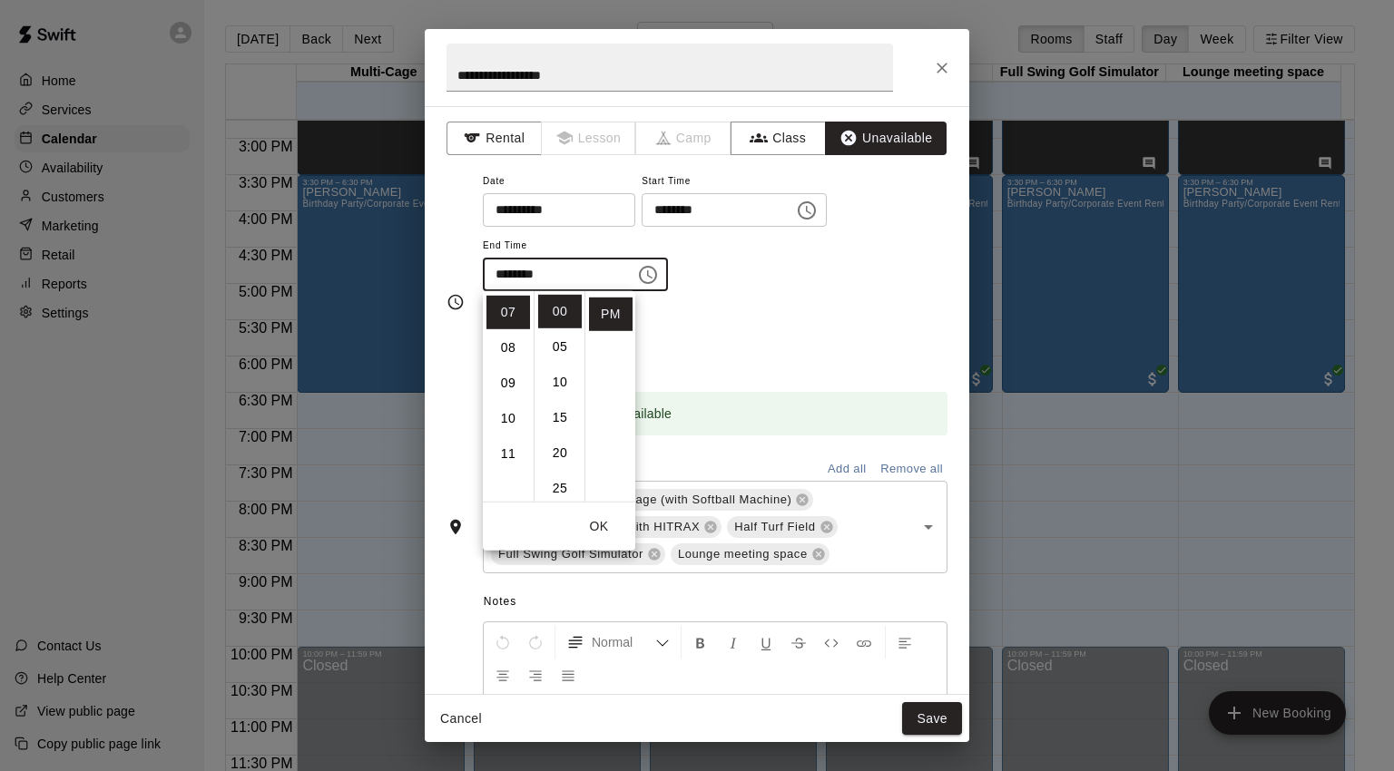
click at [606, 525] on button "OK" at bounding box center [599, 527] width 58 height 34
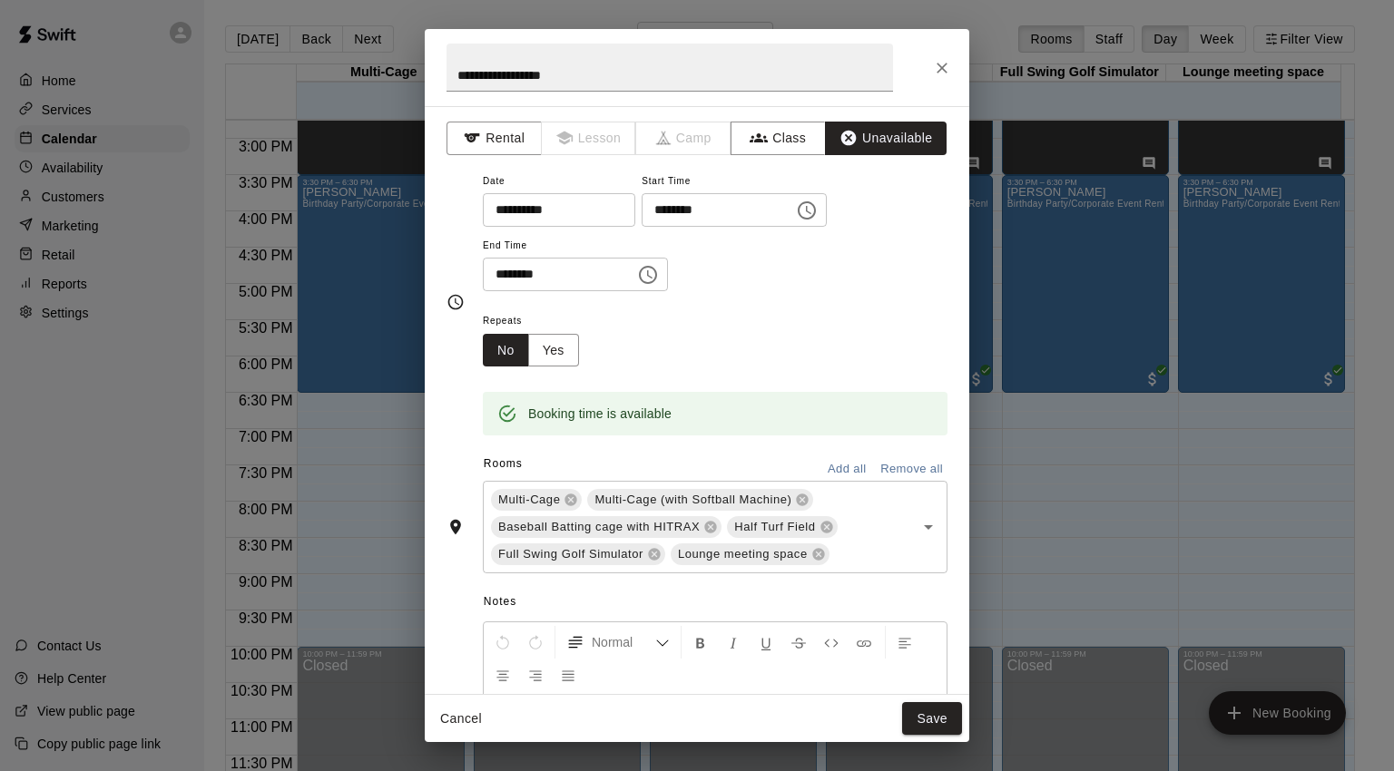
click at [949, 722] on button "Save" at bounding box center [932, 720] width 60 height 34
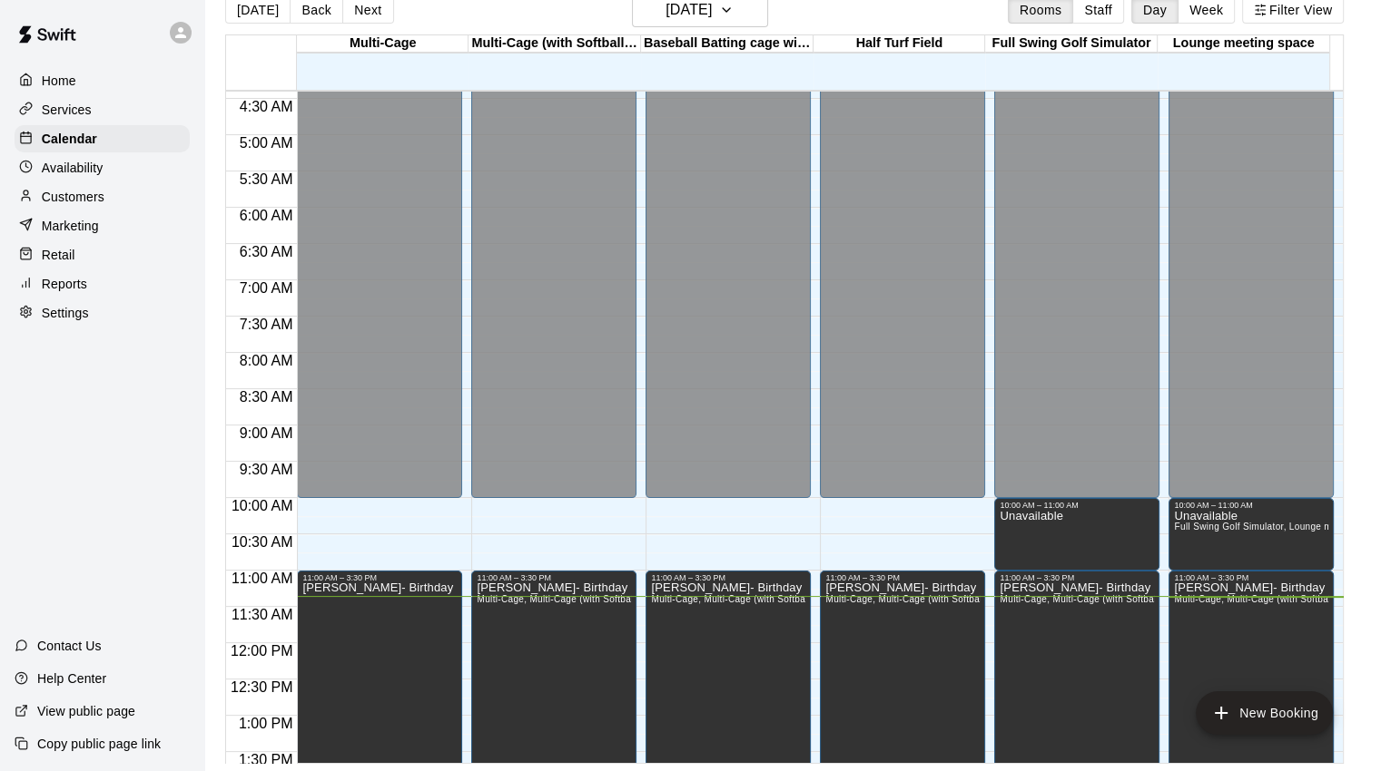
scroll to position [163, 0]
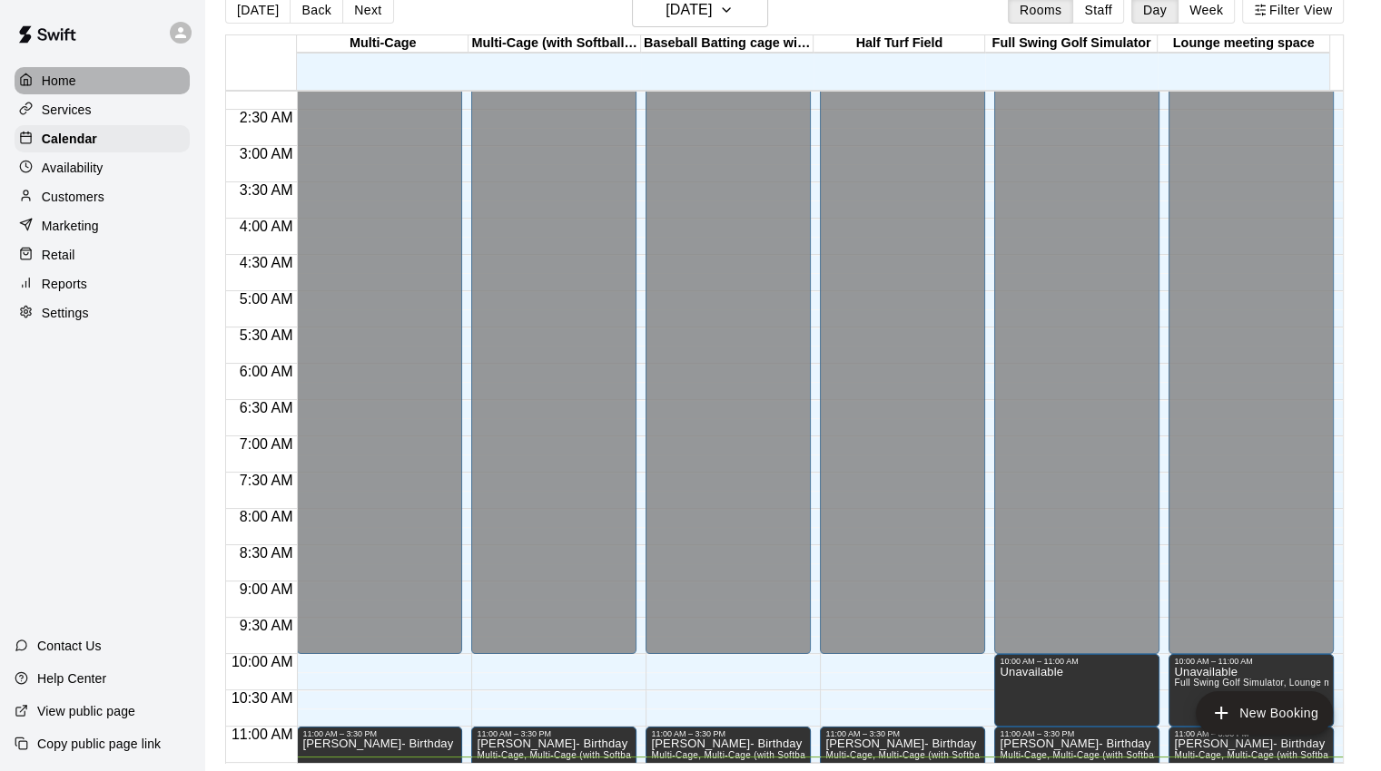
click at [66, 76] on p "Home" at bounding box center [59, 81] width 34 height 18
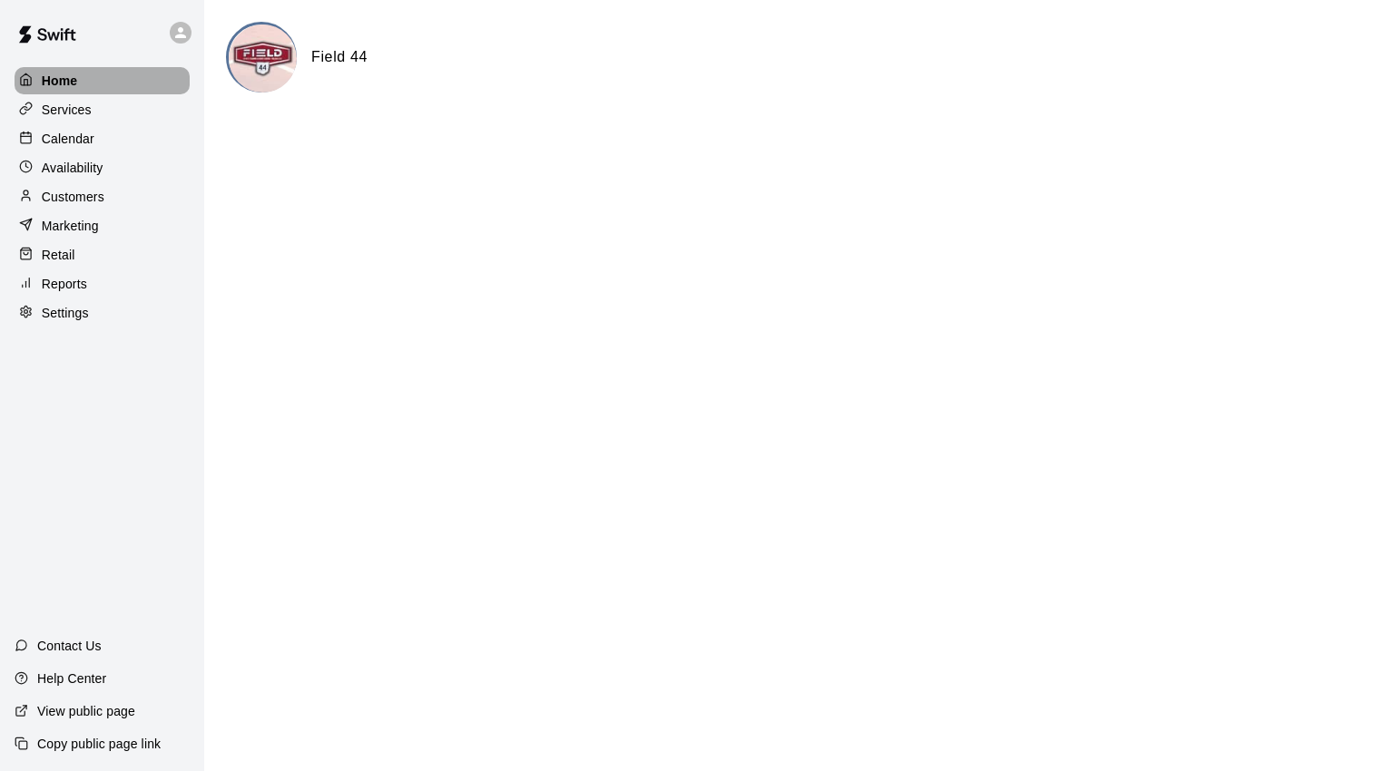
click at [87, 80] on div "Home" at bounding box center [102, 80] width 175 height 27
click at [83, 81] on div "Home" at bounding box center [102, 80] width 175 height 27
click at [60, 82] on p "Home" at bounding box center [60, 81] width 36 height 18
click at [52, 141] on p "Calendar" at bounding box center [68, 139] width 53 height 18
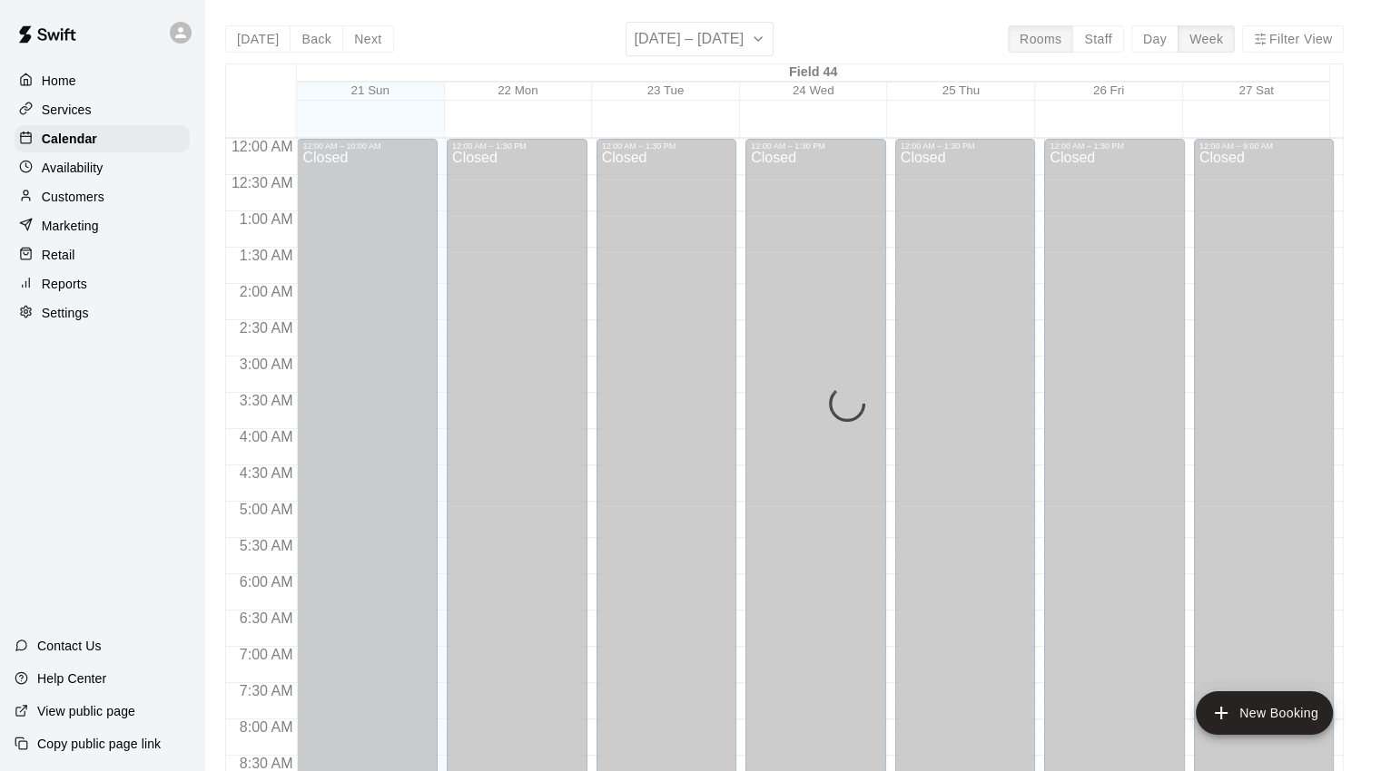
scroll to position [830, 0]
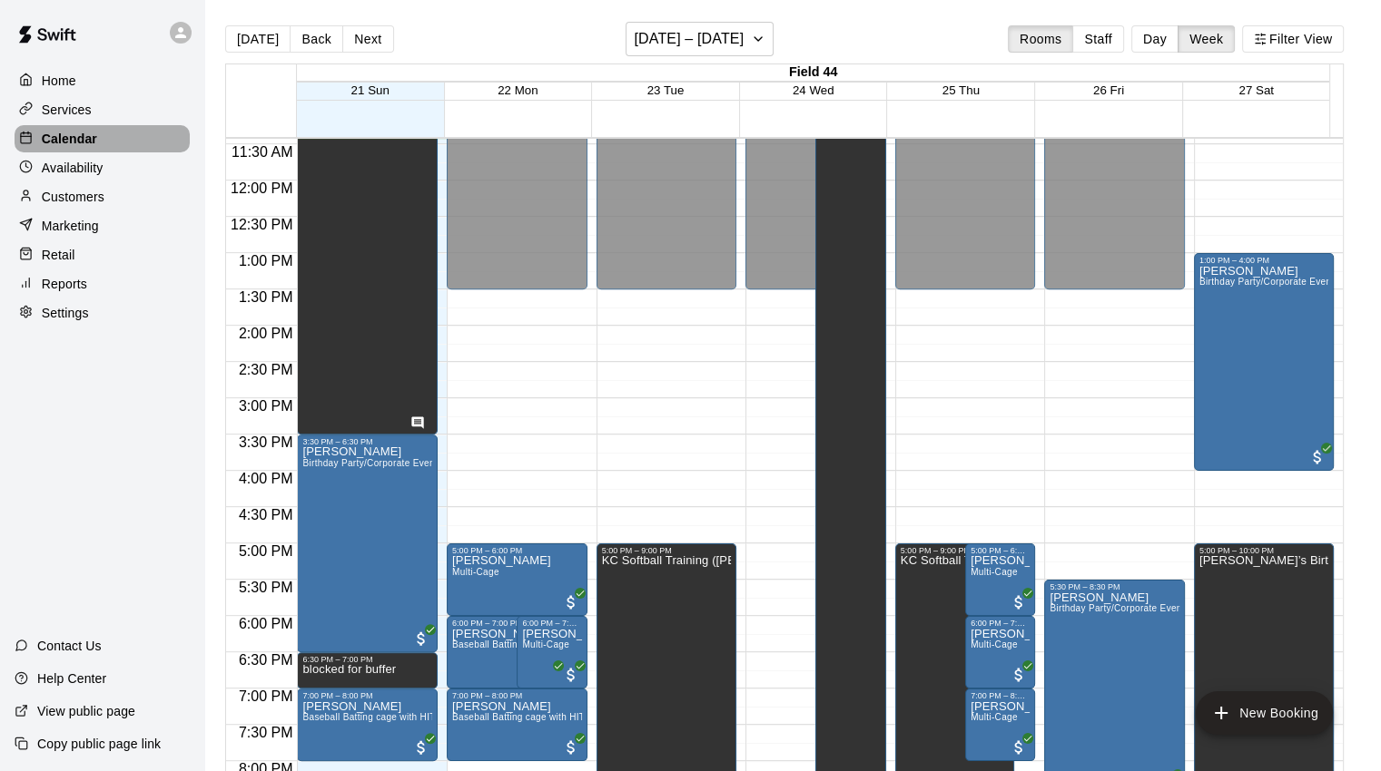
click at [80, 138] on p "Calendar" at bounding box center [69, 139] width 55 height 18
click at [81, 113] on p "Services" at bounding box center [67, 110] width 50 height 18
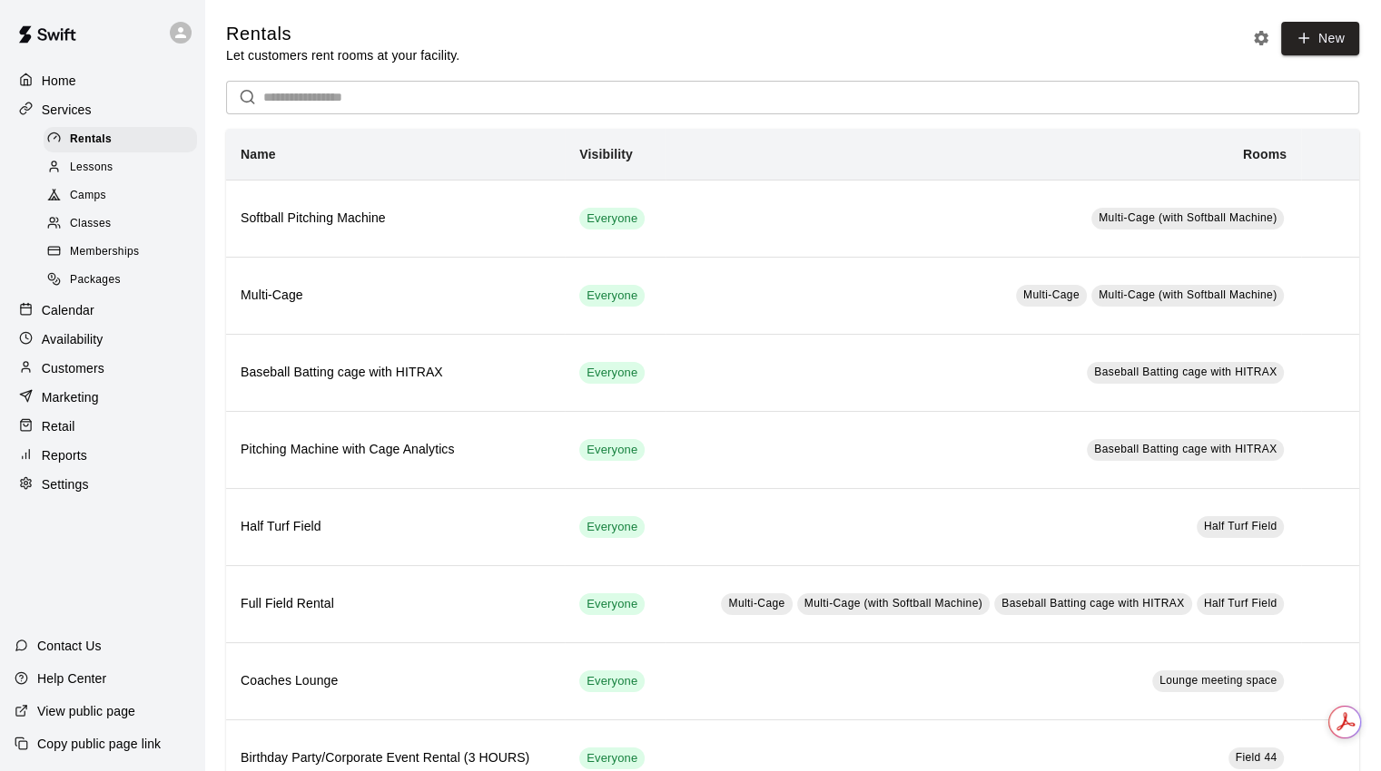
click at [66, 70] on div "Home" at bounding box center [102, 80] width 175 height 27
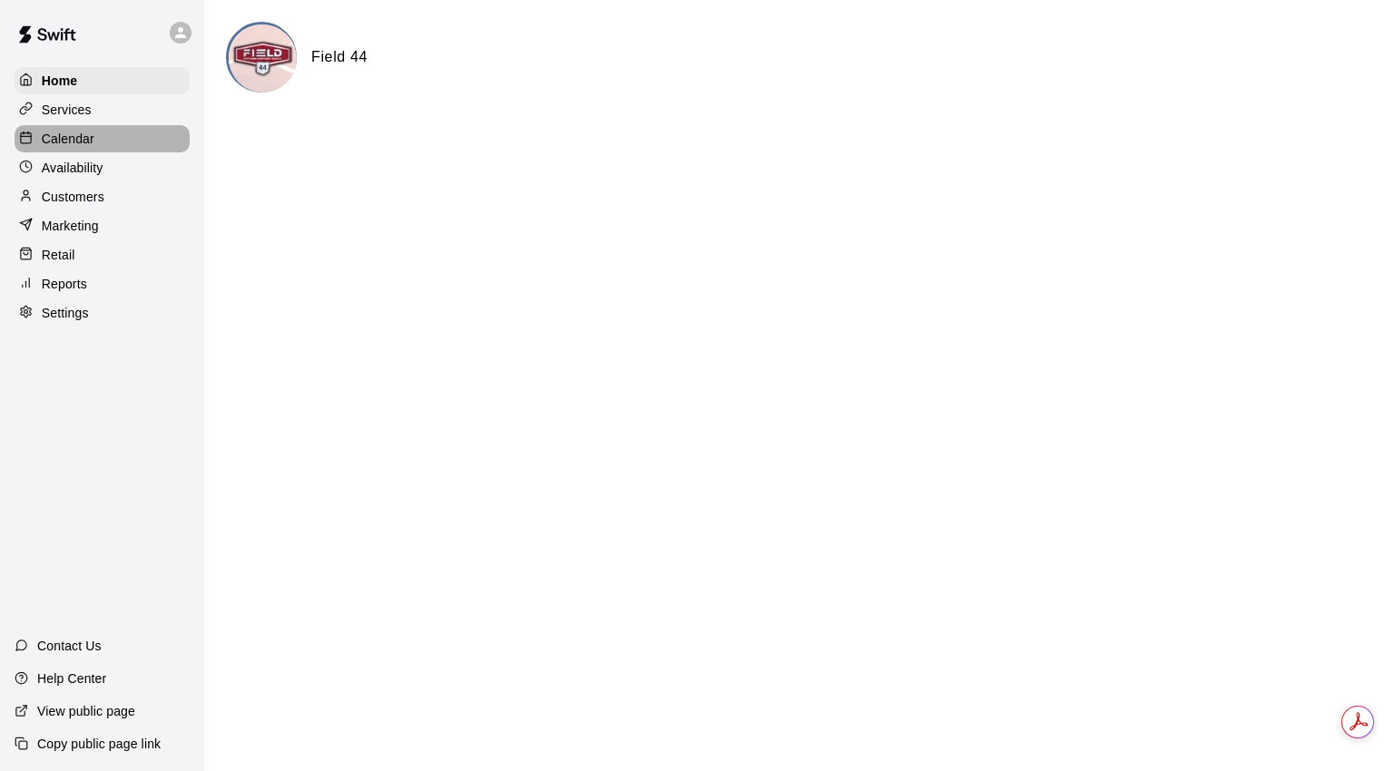
click at [54, 142] on p "Calendar" at bounding box center [68, 139] width 53 height 18
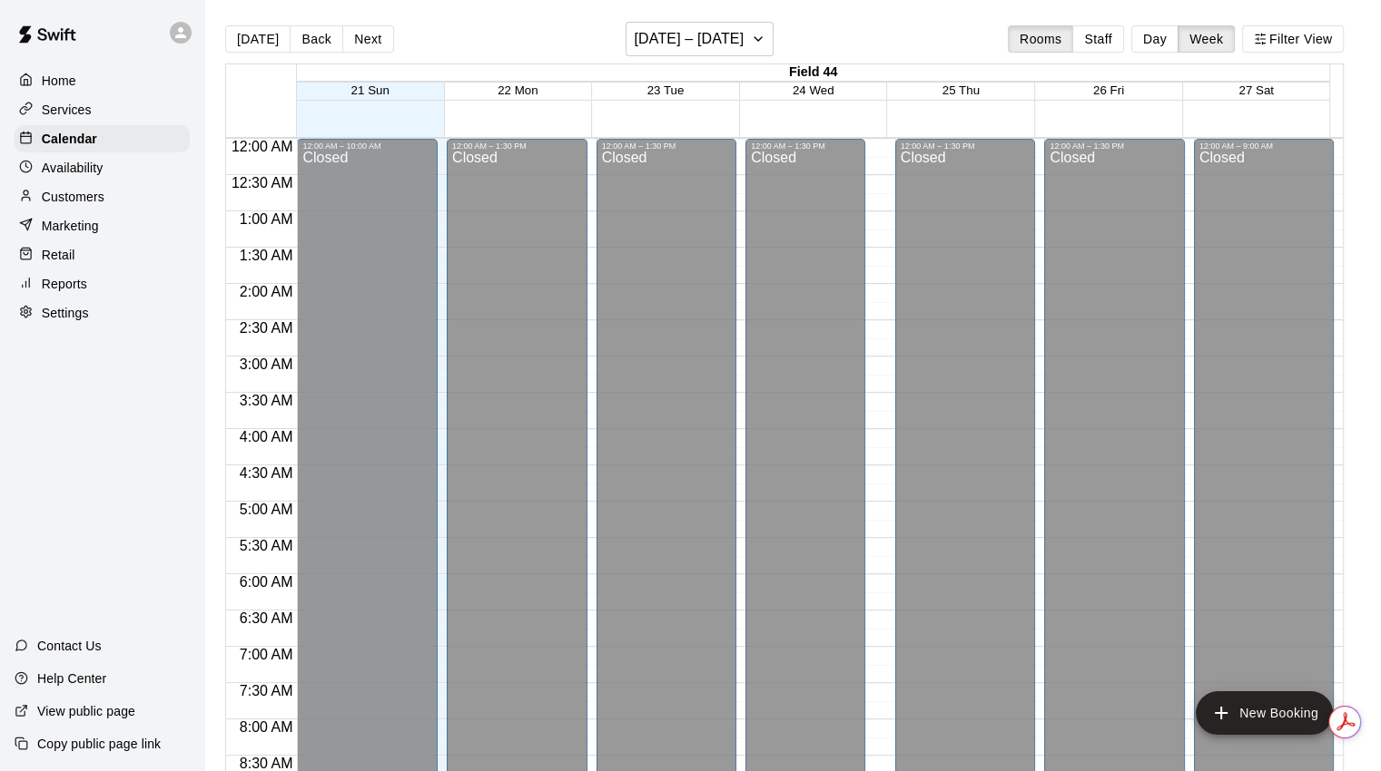
scroll to position [830, 0]
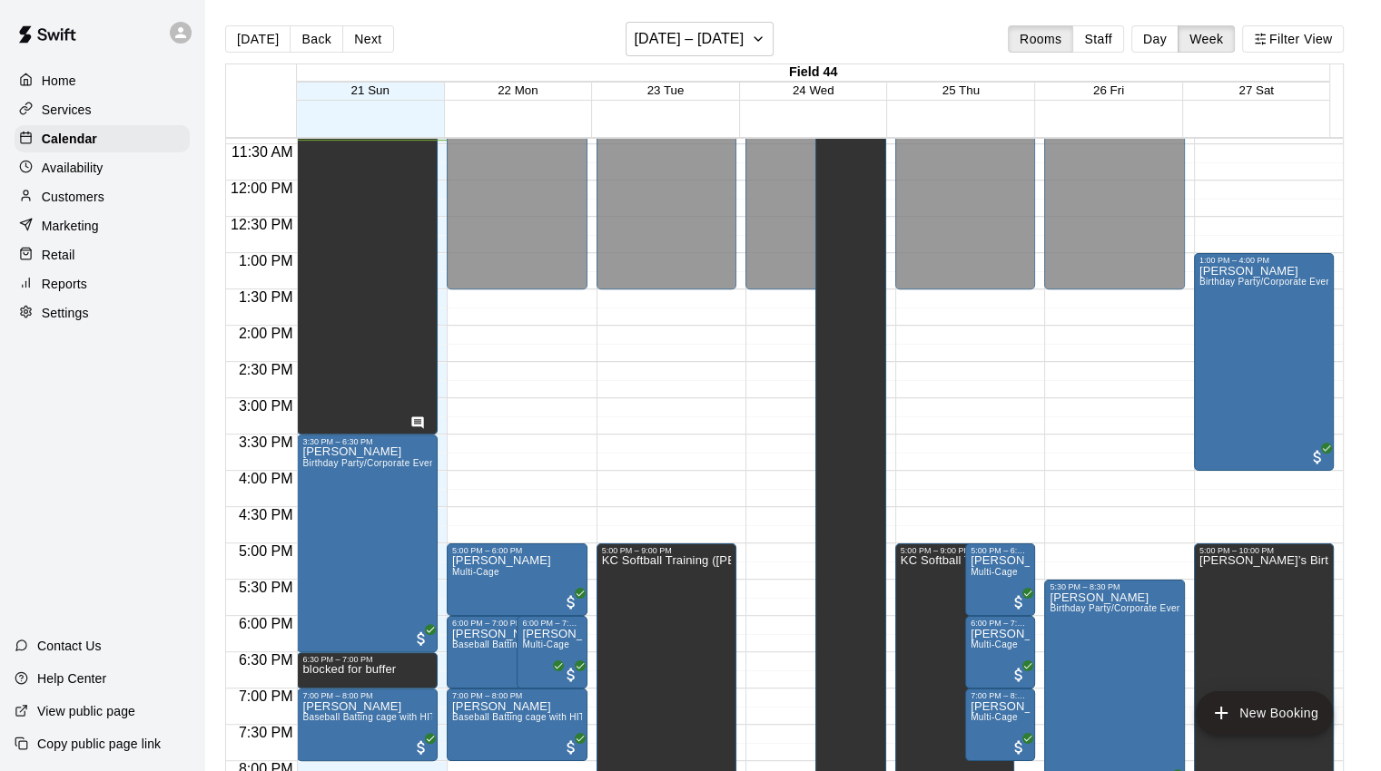
click at [64, 77] on p "Home" at bounding box center [59, 81] width 34 height 18
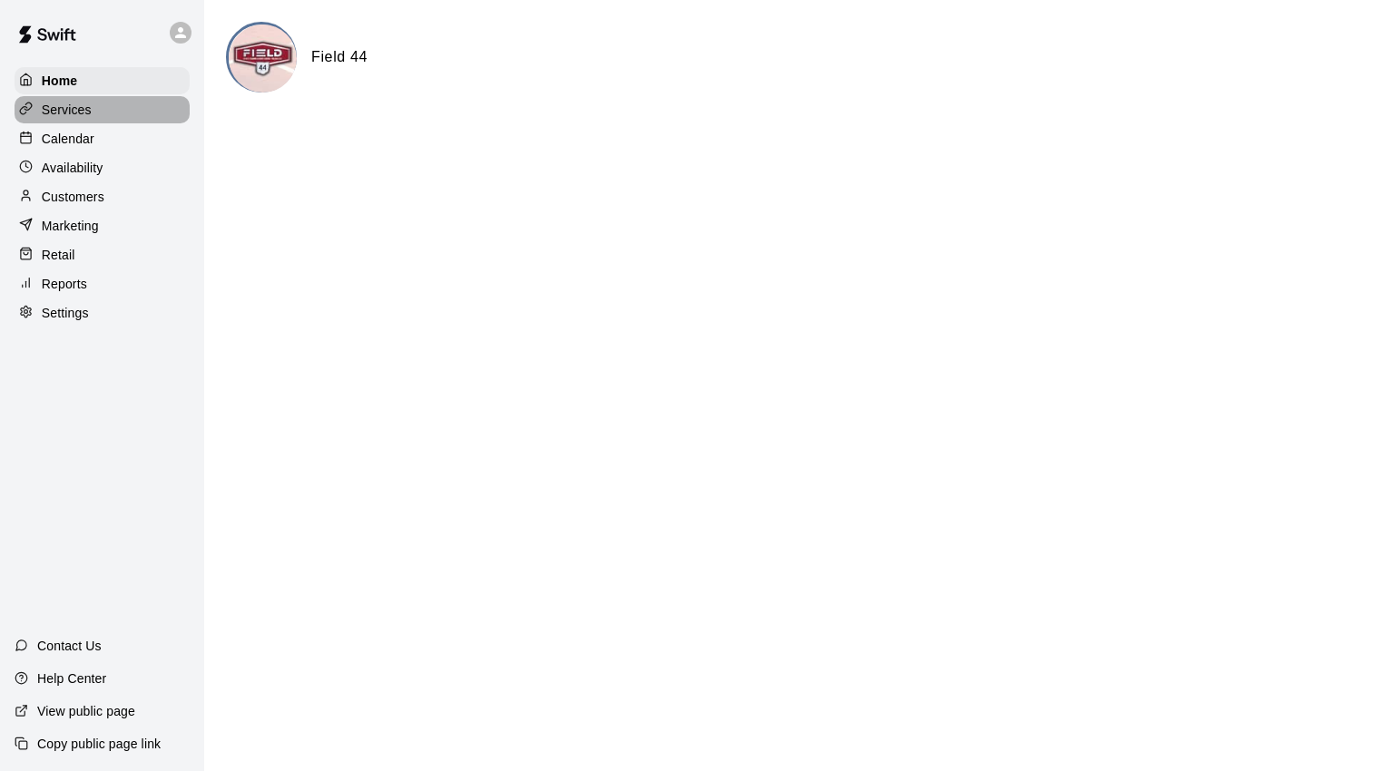
click at [68, 109] on p "Services" at bounding box center [67, 110] width 50 height 18
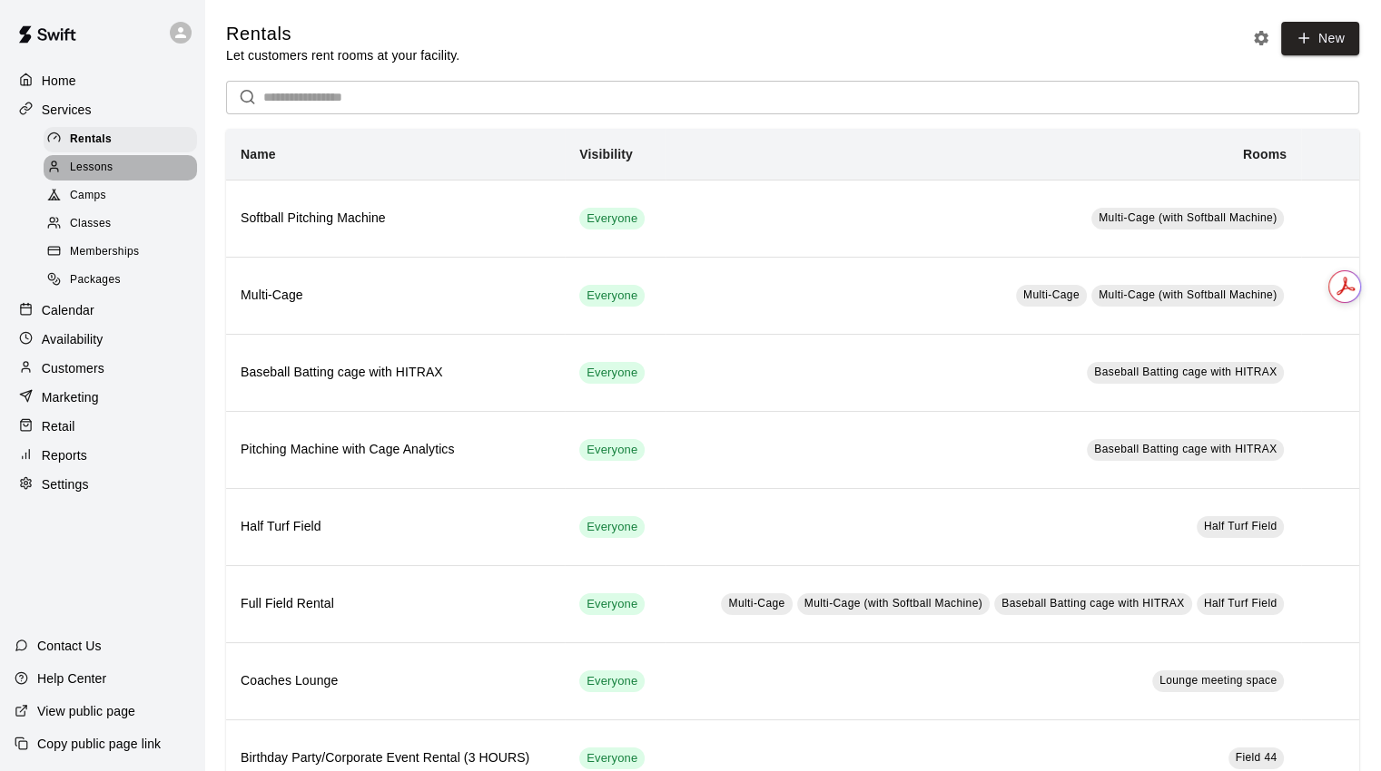
click at [107, 173] on span "Lessons" at bounding box center [92, 168] width 44 height 18
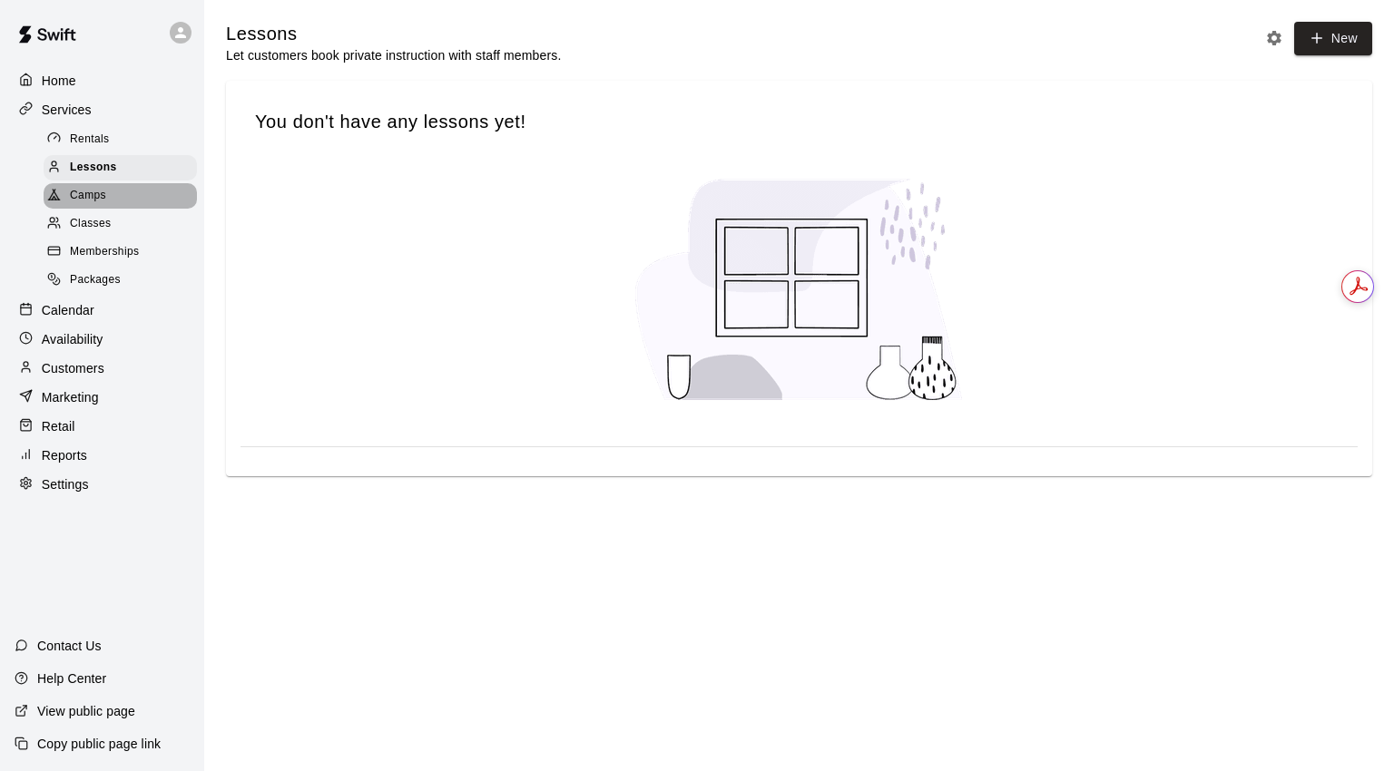
click at [93, 199] on span "Camps" at bounding box center [88, 196] width 36 height 18
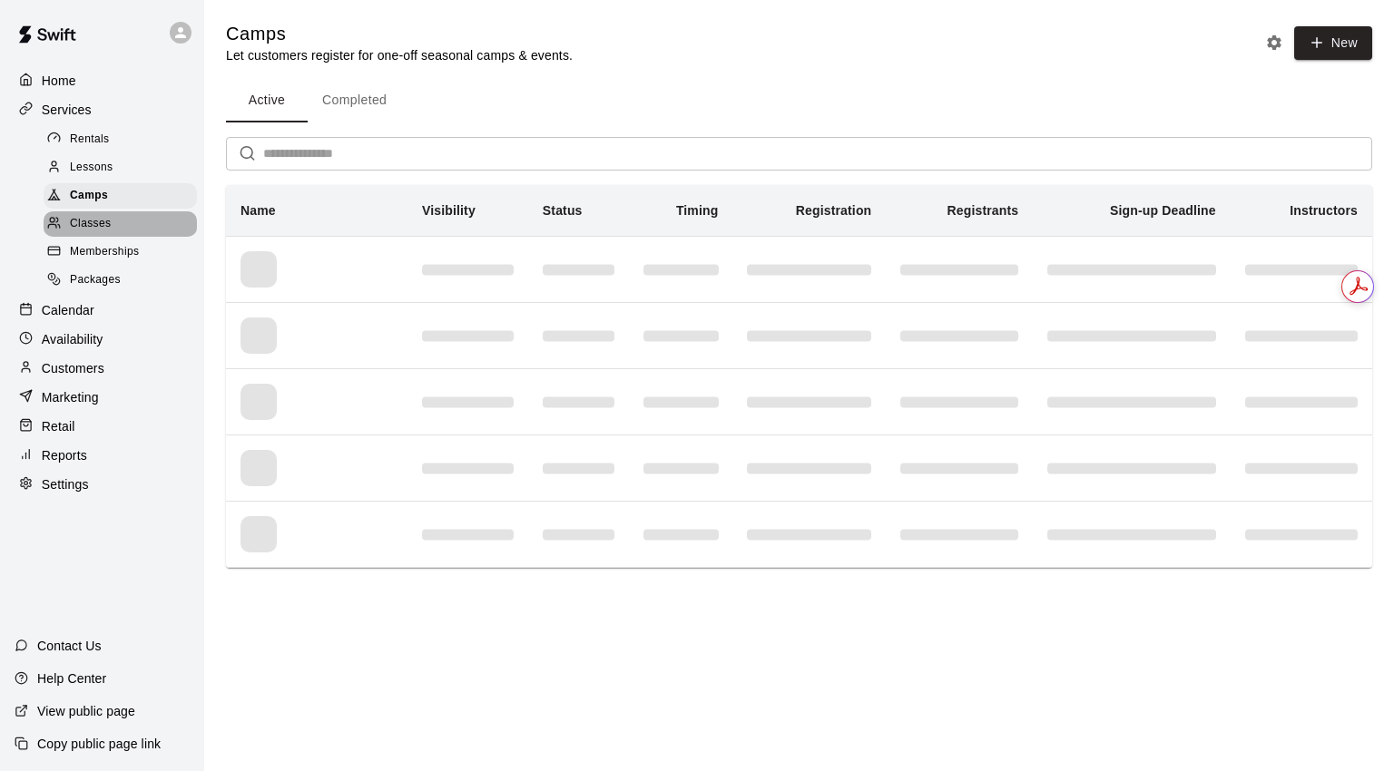
click at [95, 233] on span "Classes" at bounding box center [90, 224] width 41 height 18
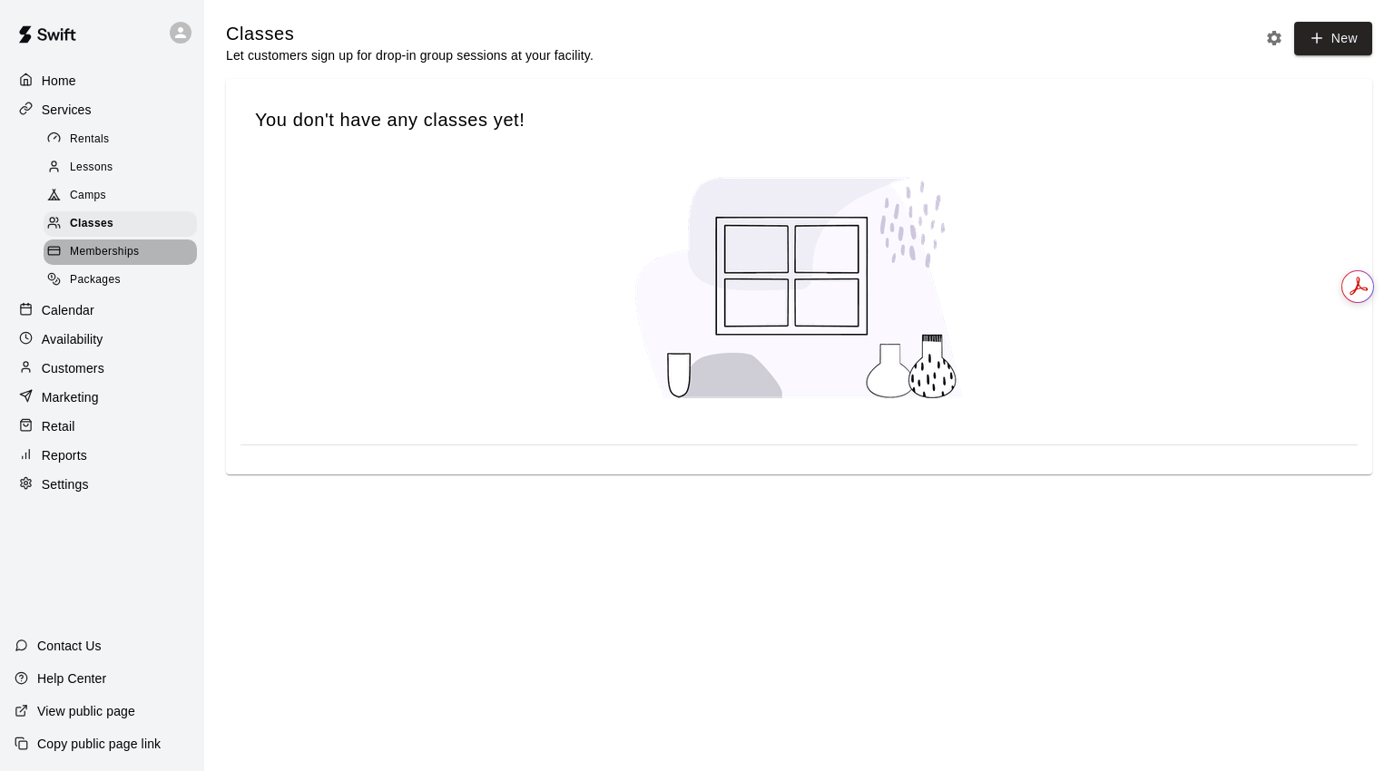
click at [110, 258] on span "Memberships" at bounding box center [104, 252] width 69 height 18
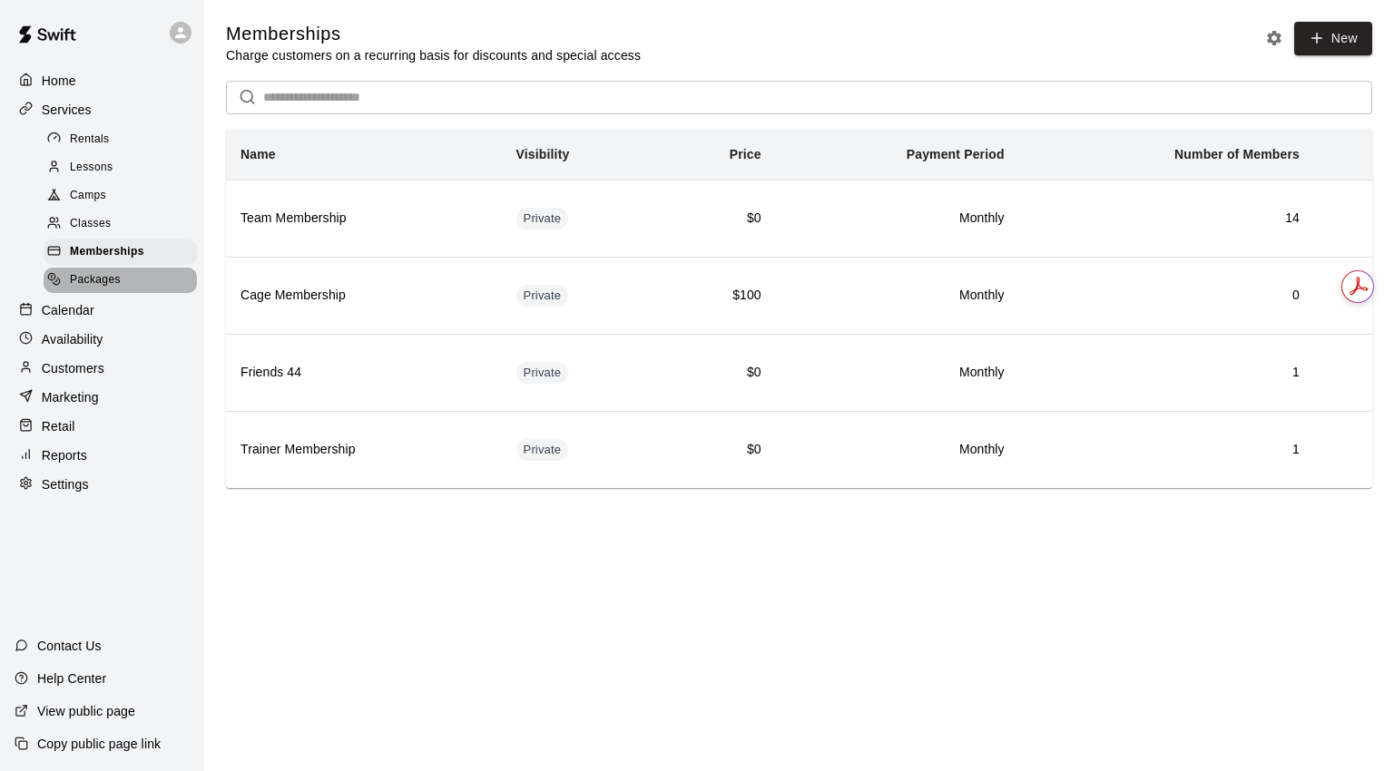
click at [102, 283] on span "Packages" at bounding box center [95, 280] width 51 height 18
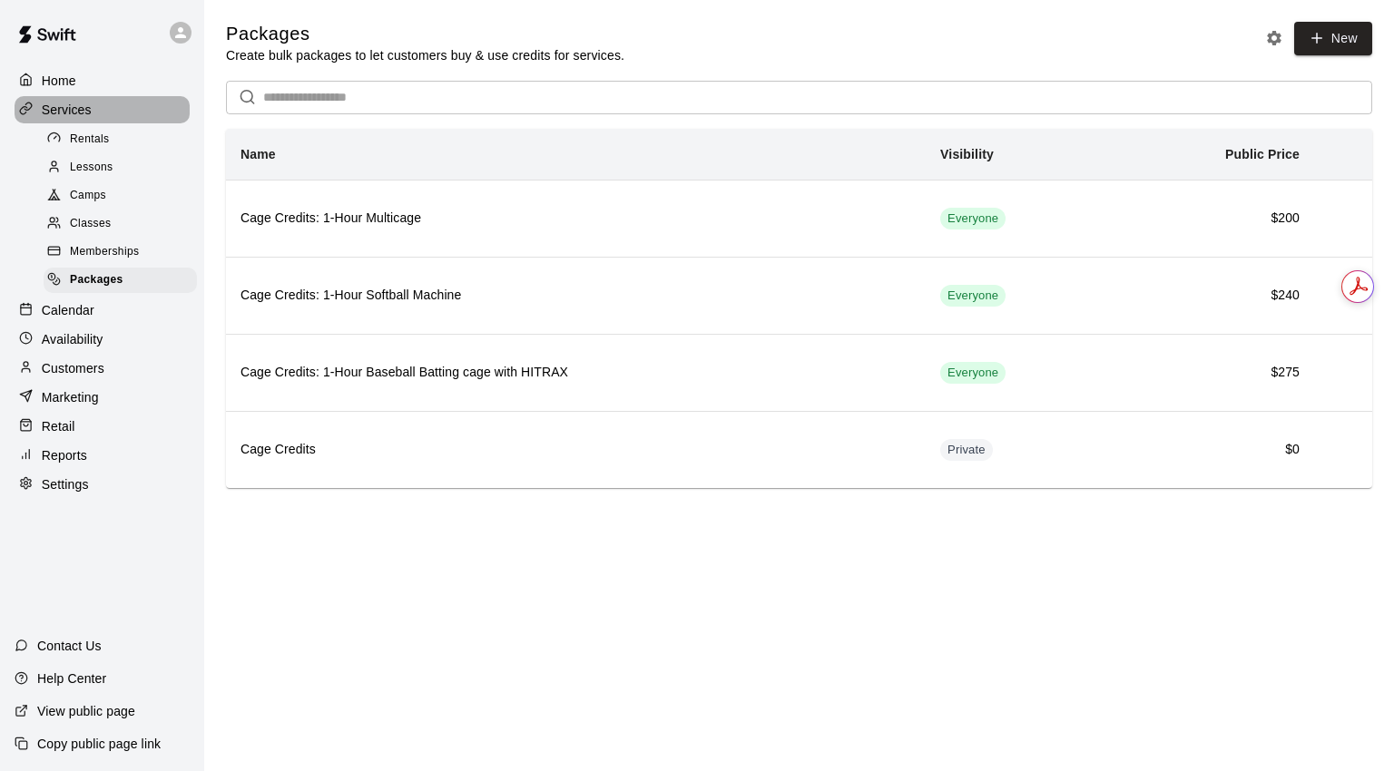
click at [64, 108] on p "Services" at bounding box center [67, 110] width 50 height 18
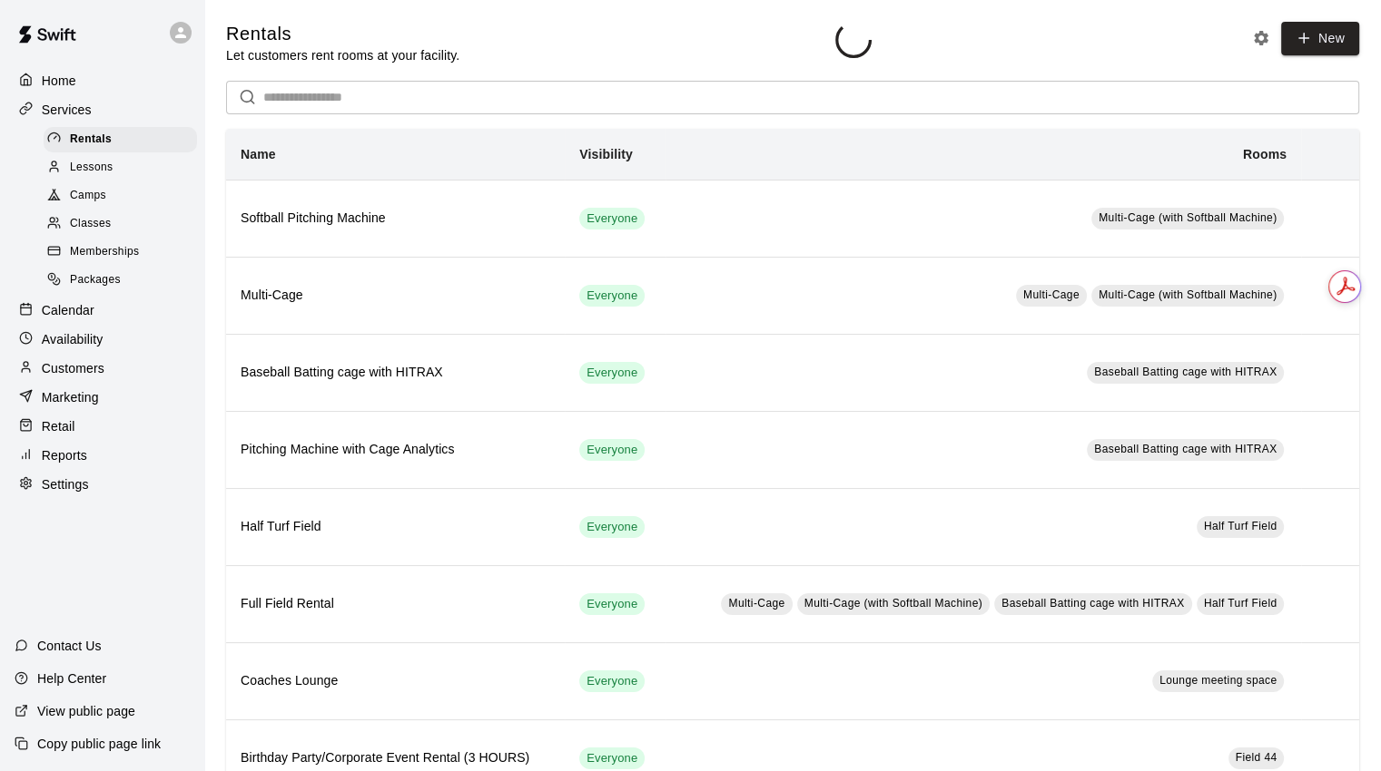
click at [58, 84] on p "Home" at bounding box center [59, 81] width 34 height 18
